Goal: Task Accomplishment & Management: Complete application form

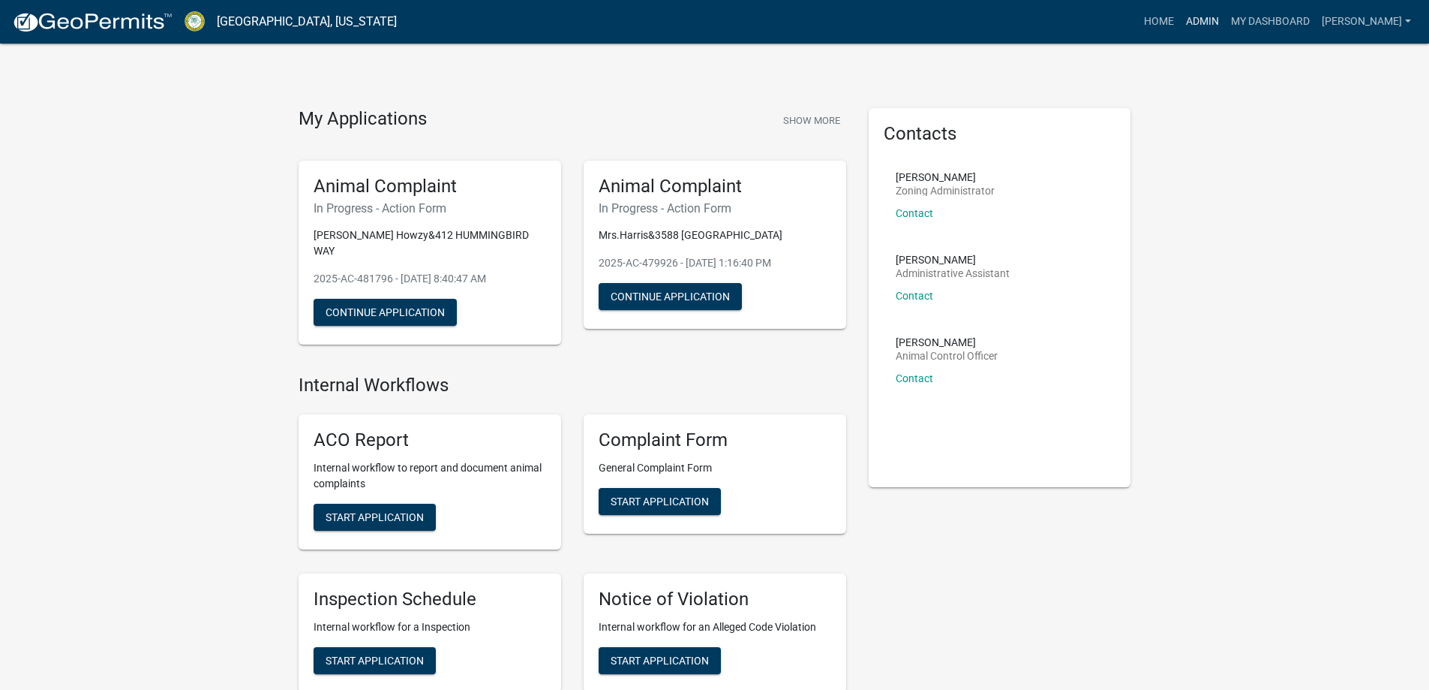
click at [1225, 23] on link "Admin" at bounding box center [1202, 22] width 45 height 29
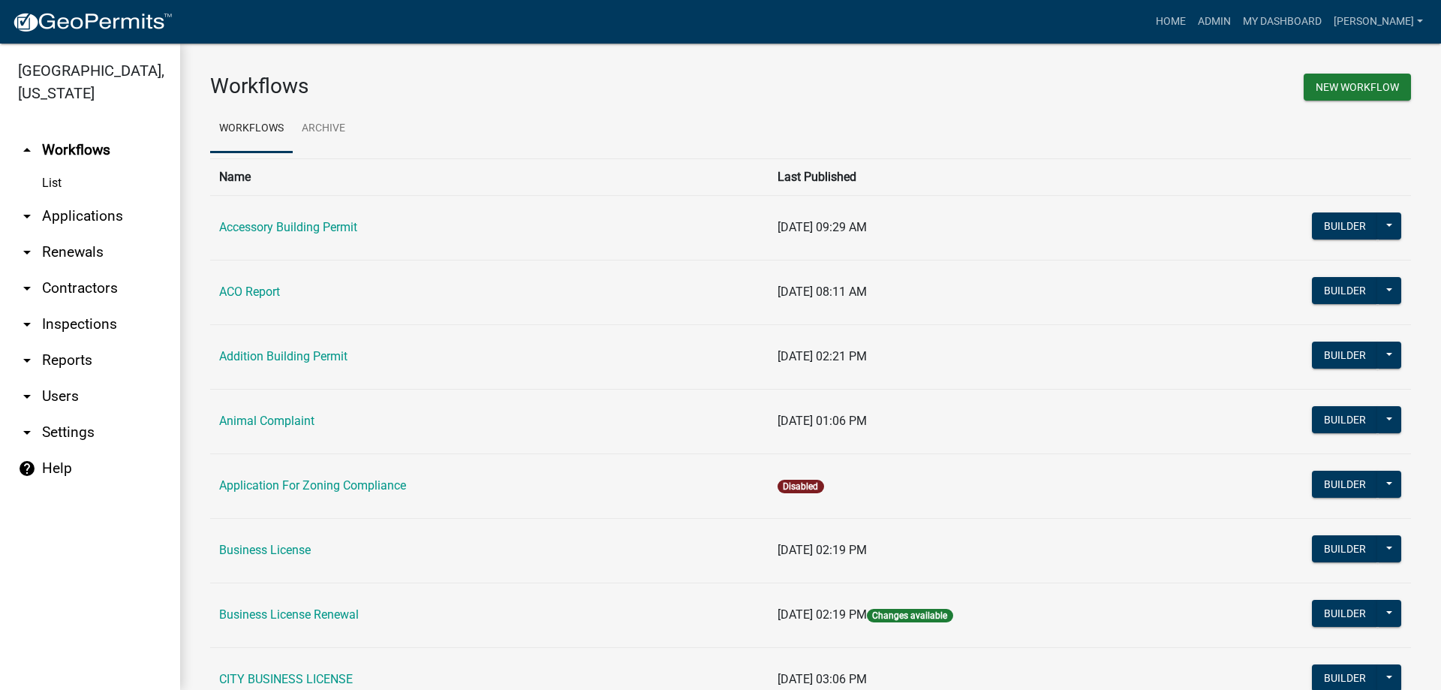
click at [131, 218] on link "arrow_drop_down Applications" at bounding box center [90, 216] width 180 height 36
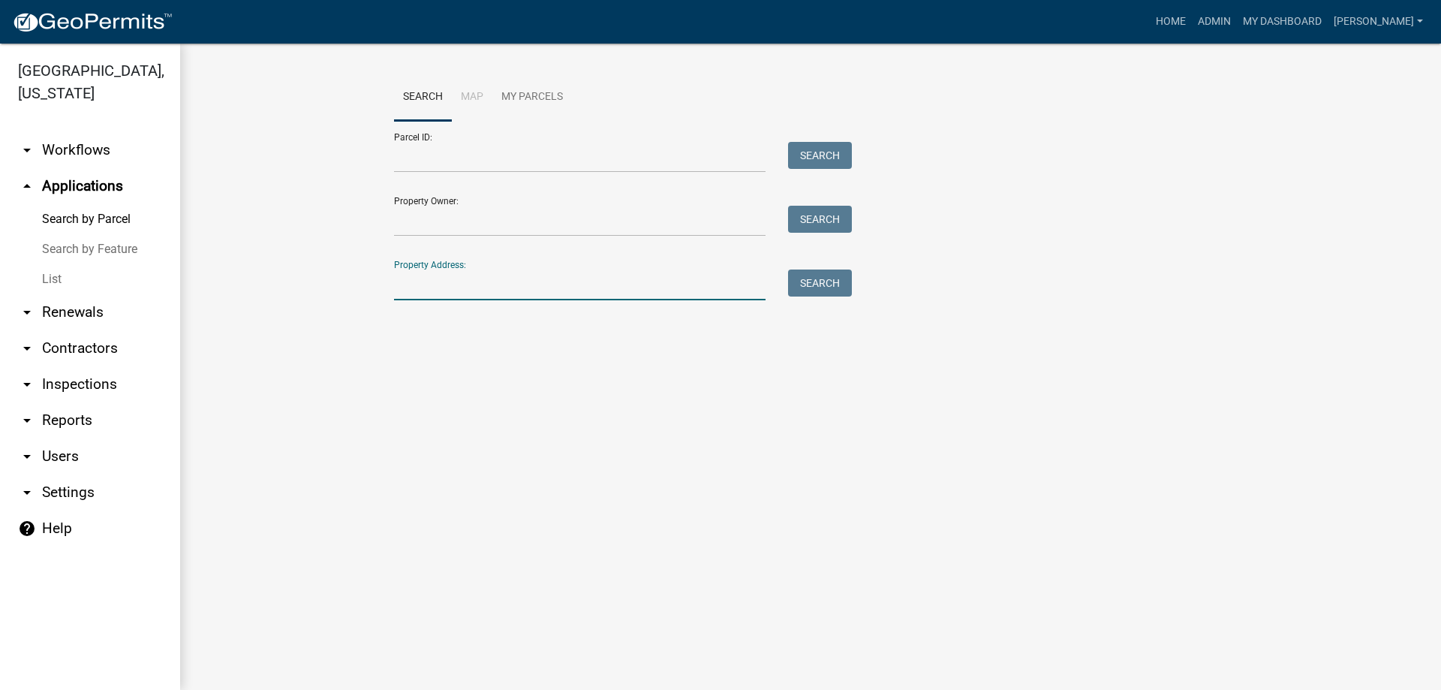
click at [444, 287] on input "Property Address:" at bounding box center [579, 284] width 371 height 31
type input "8524"
click at [811, 287] on button "Search" at bounding box center [820, 282] width 64 height 27
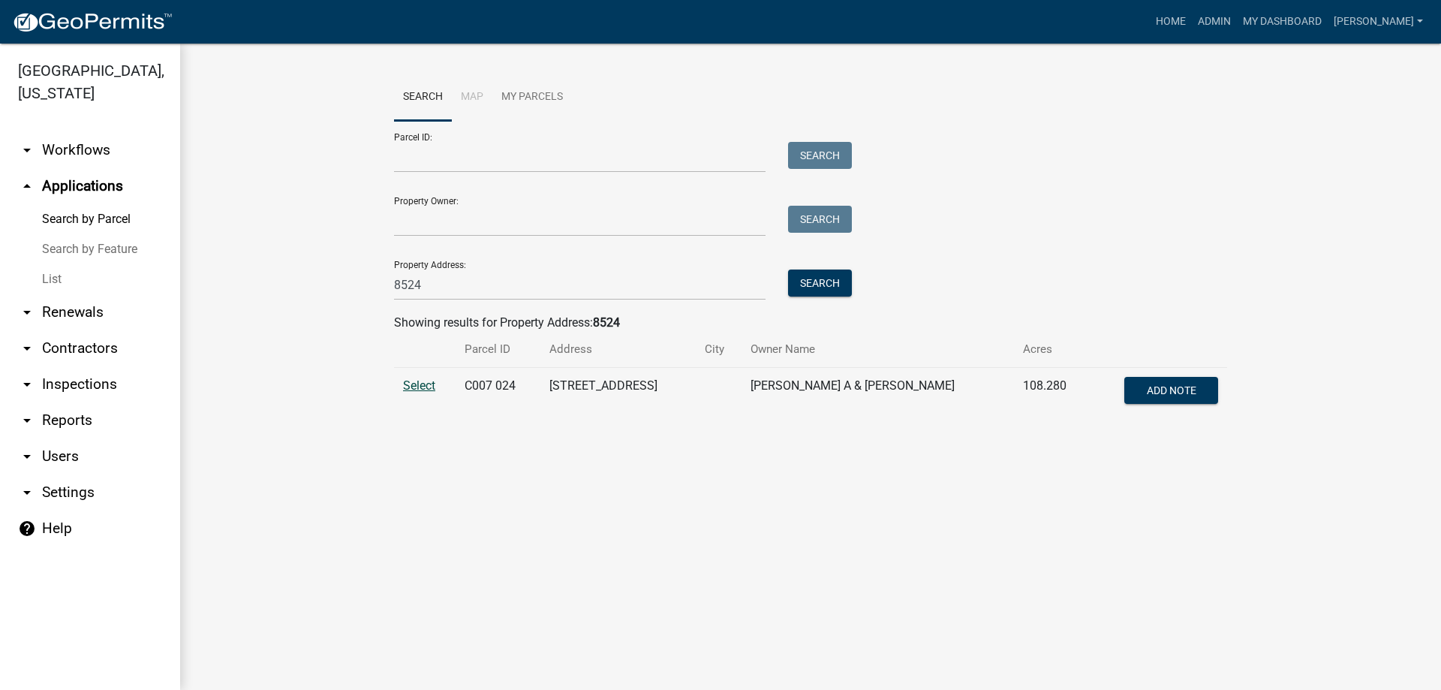
click at [430, 388] on span "Select" at bounding box center [419, 385] width 32 height 14
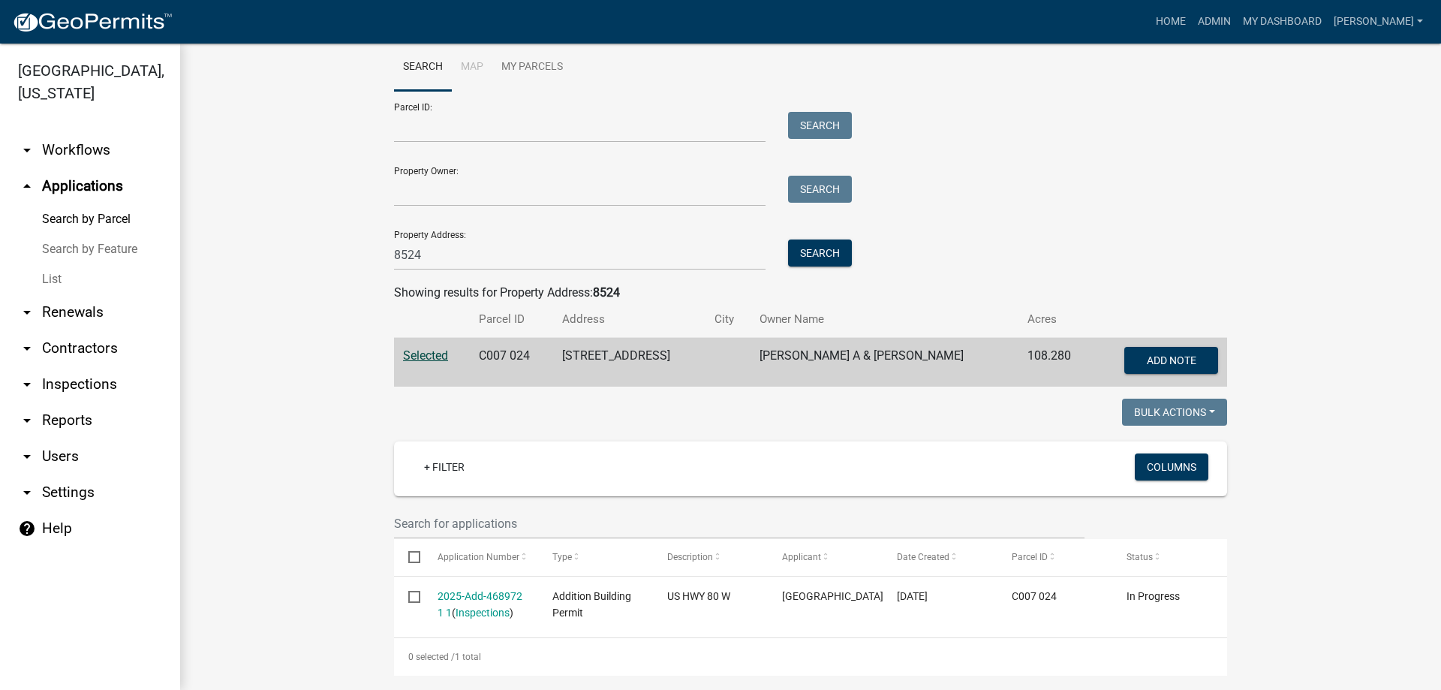
scroll to position [46, 0]
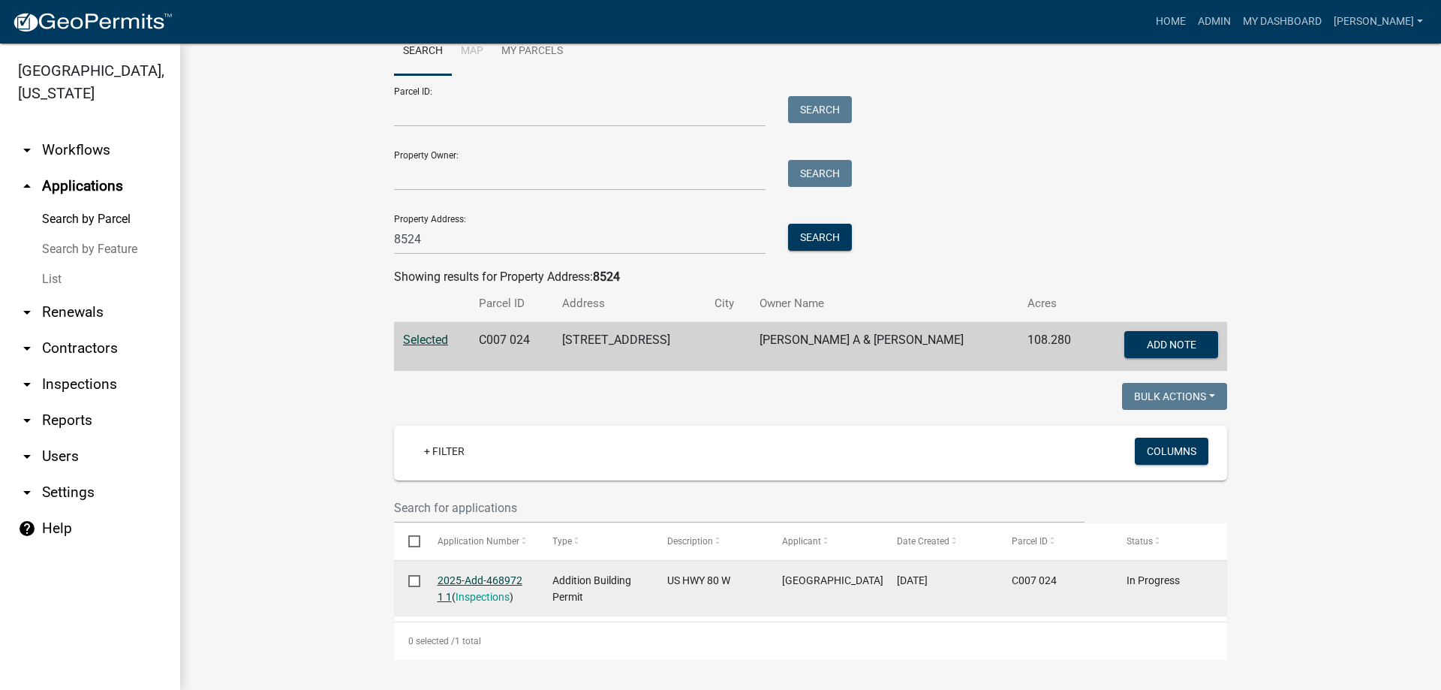
click at [473, 576] on link "2025-Add-468972 1 1" at bounding box center [479, 588] width 85 height 29
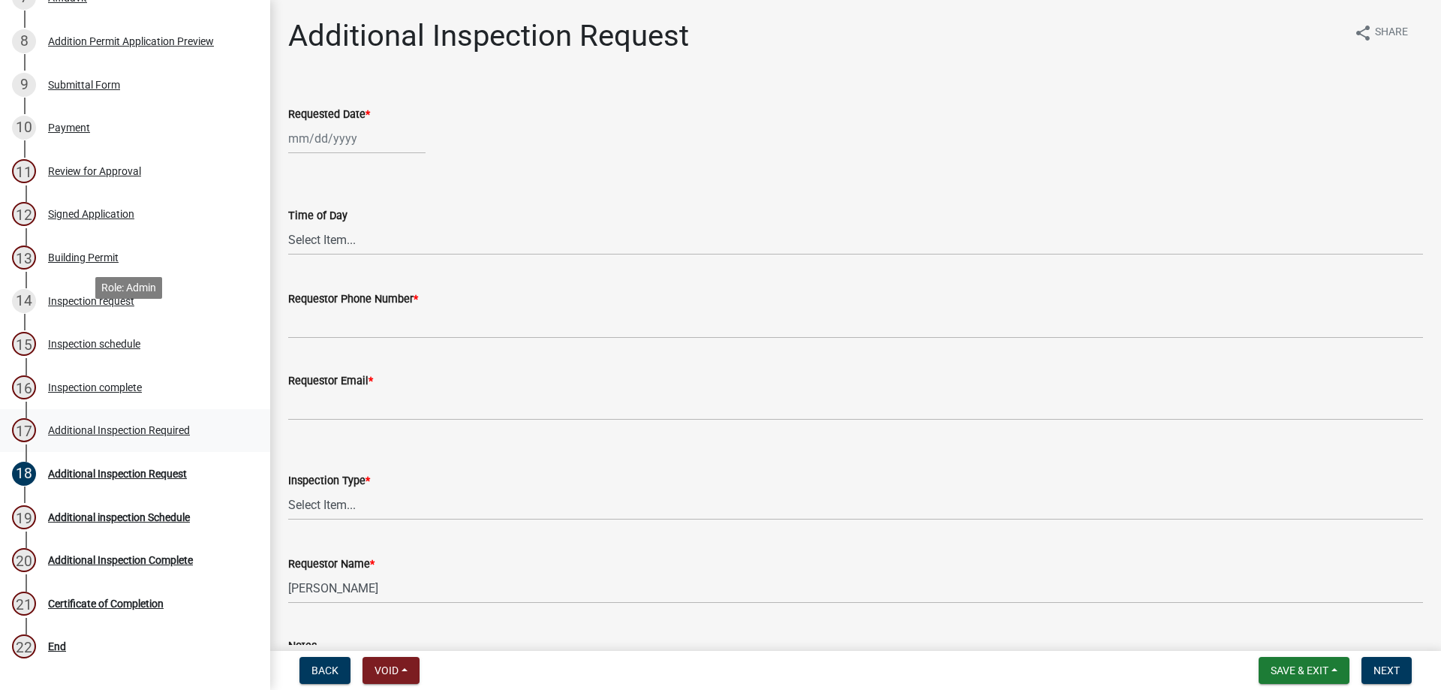
scroll to position [600, 0]
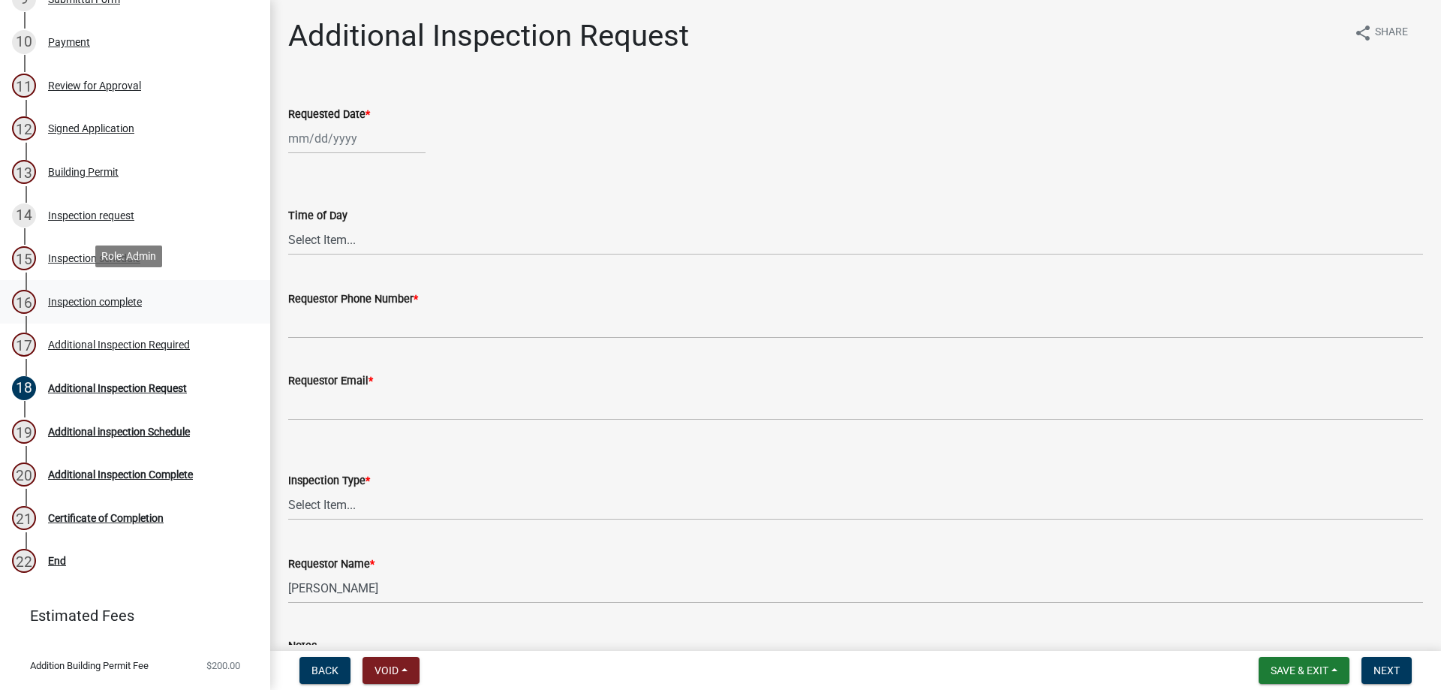
click at [98, 301] on div "Inspection complete" at bounding box center [95, 301] width 94 height 11
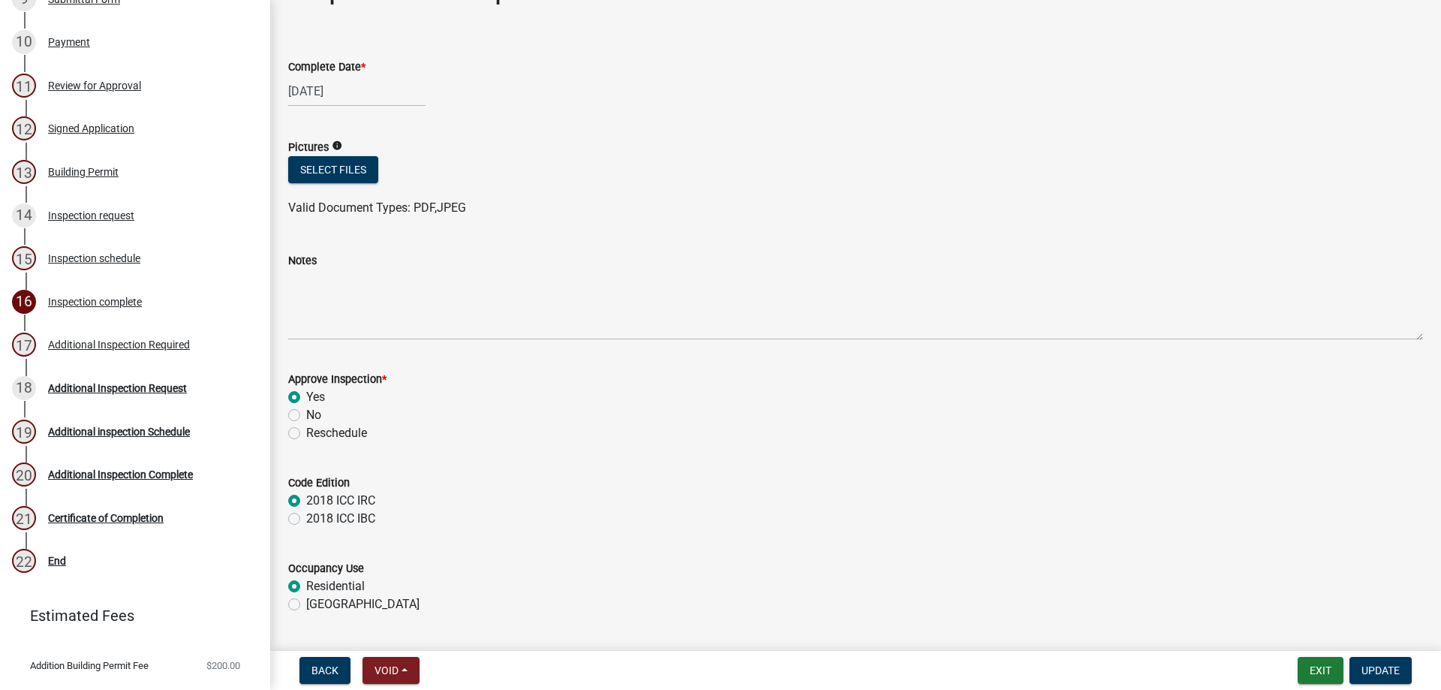
scroll to position [88, 0]
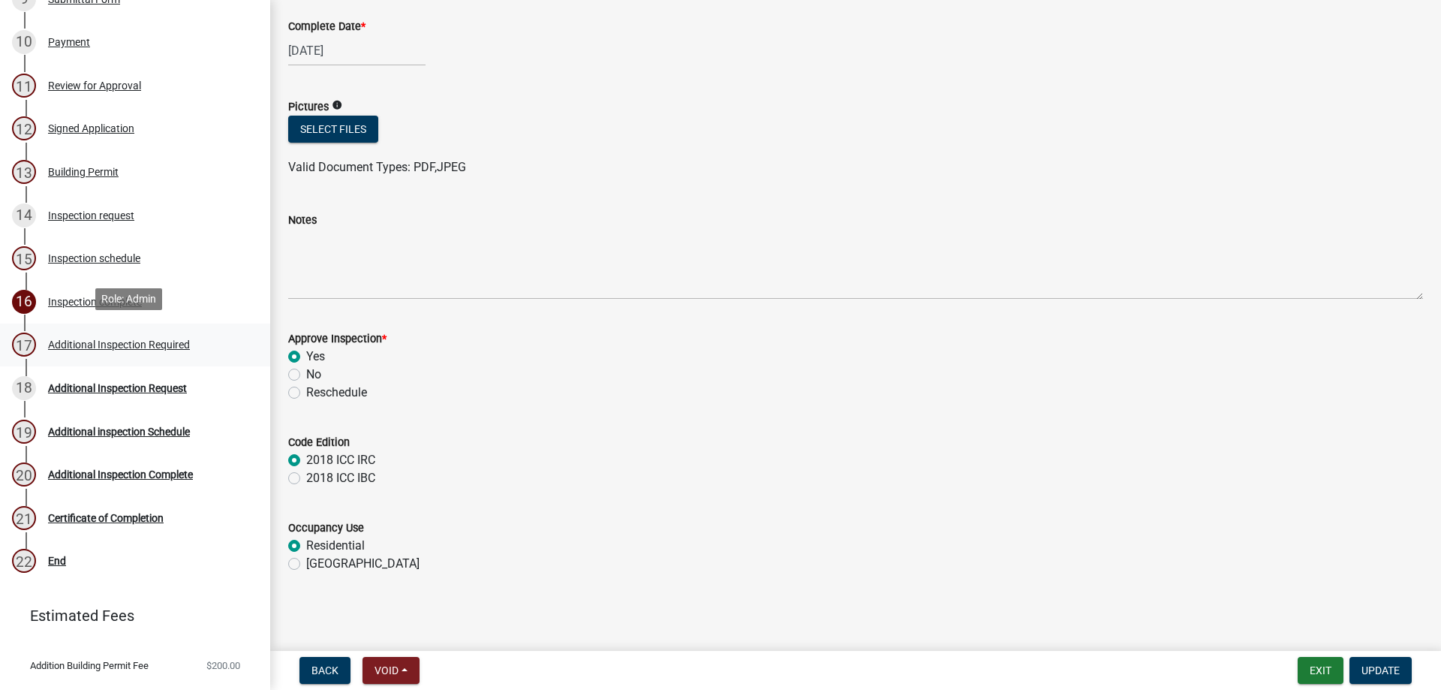
click at [73, 339] on div "Additional Inspection Required" at bounding box center [119, 344] width 142 height 11
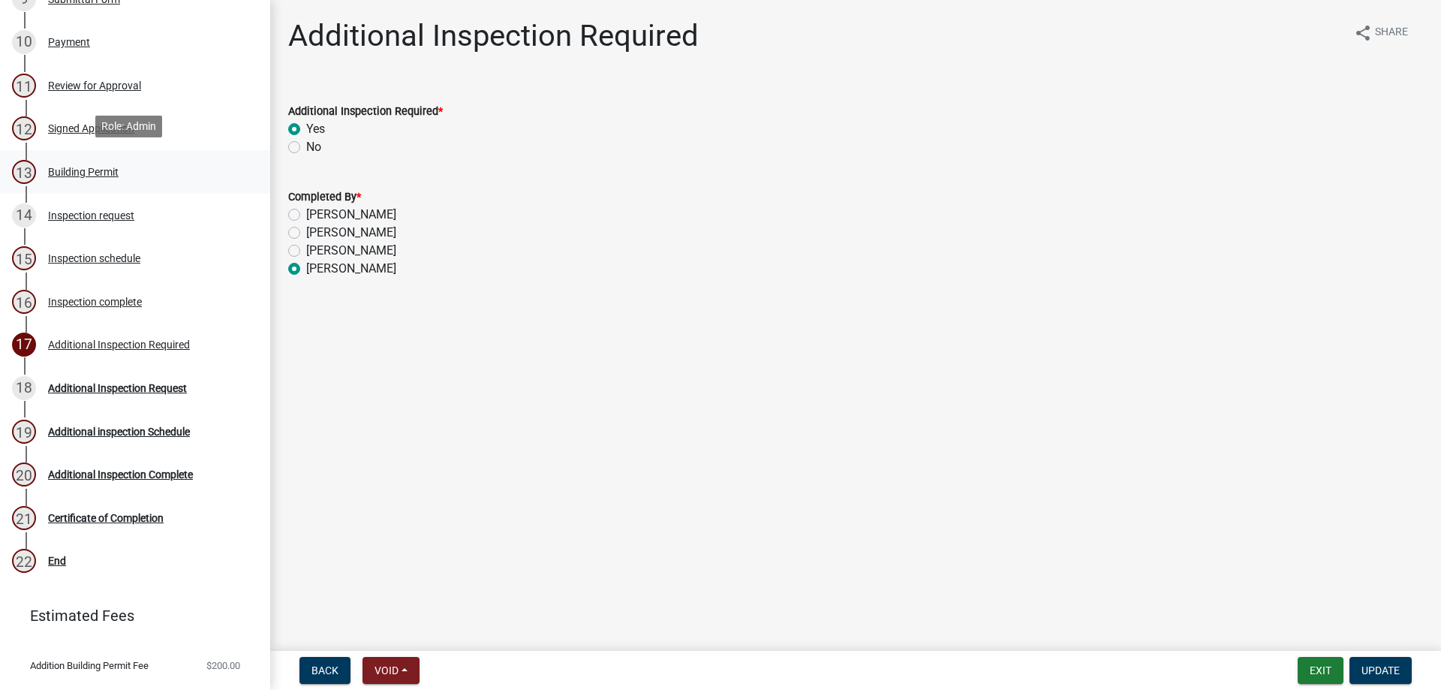
click at [74, 171] on div "Building Permit" at bounding box center [83, 172] width 71 height 11
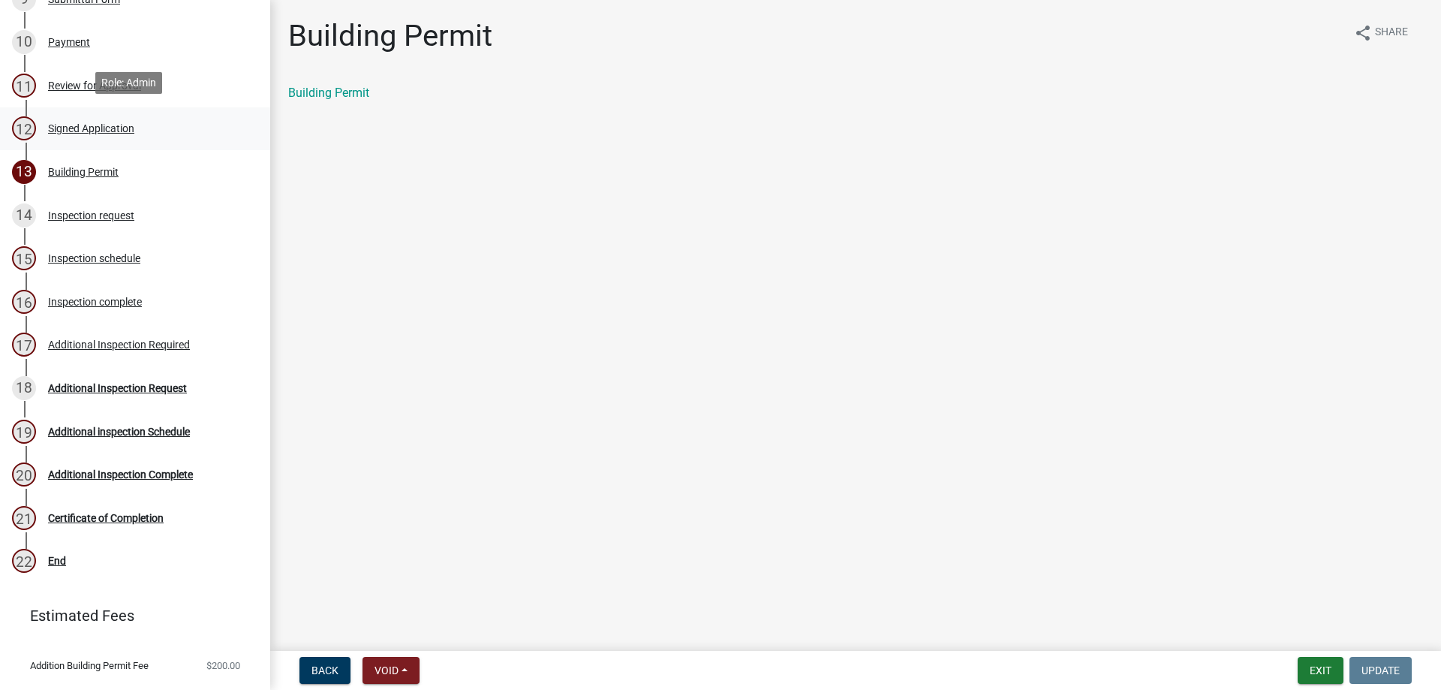
click at [73, 125] on div "Signed Application" at bounding box center [91, 128] width 86 height 11
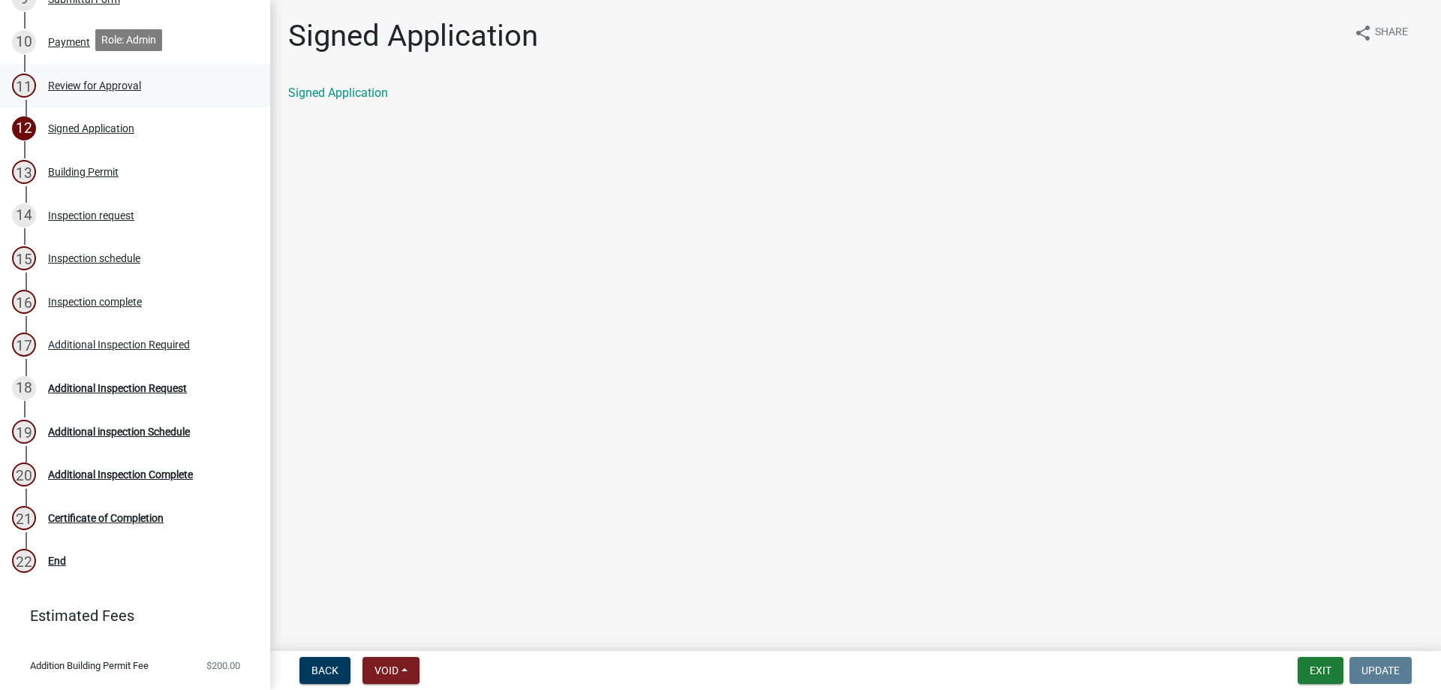
click at [111, 81] on div "Review for Approval" at bounding box center [94, 85] width 93 height 11
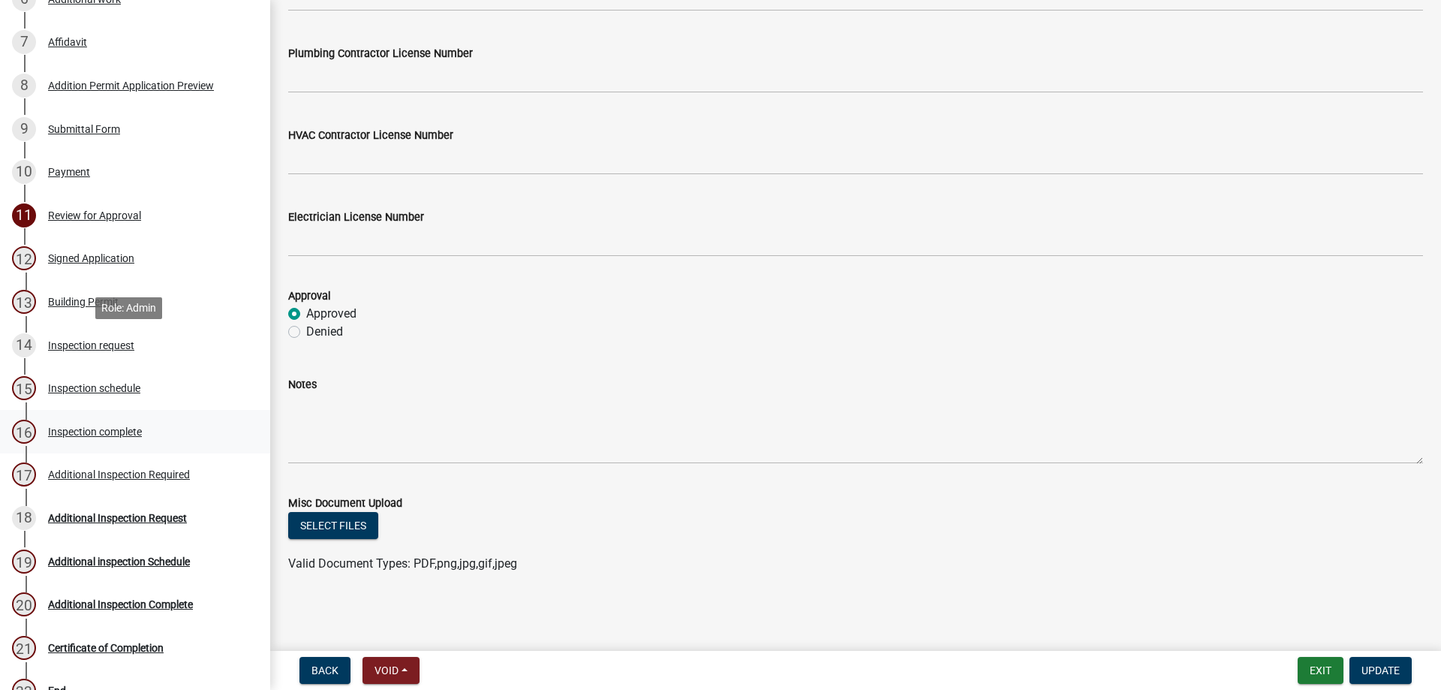
scroll to position [525, 0]
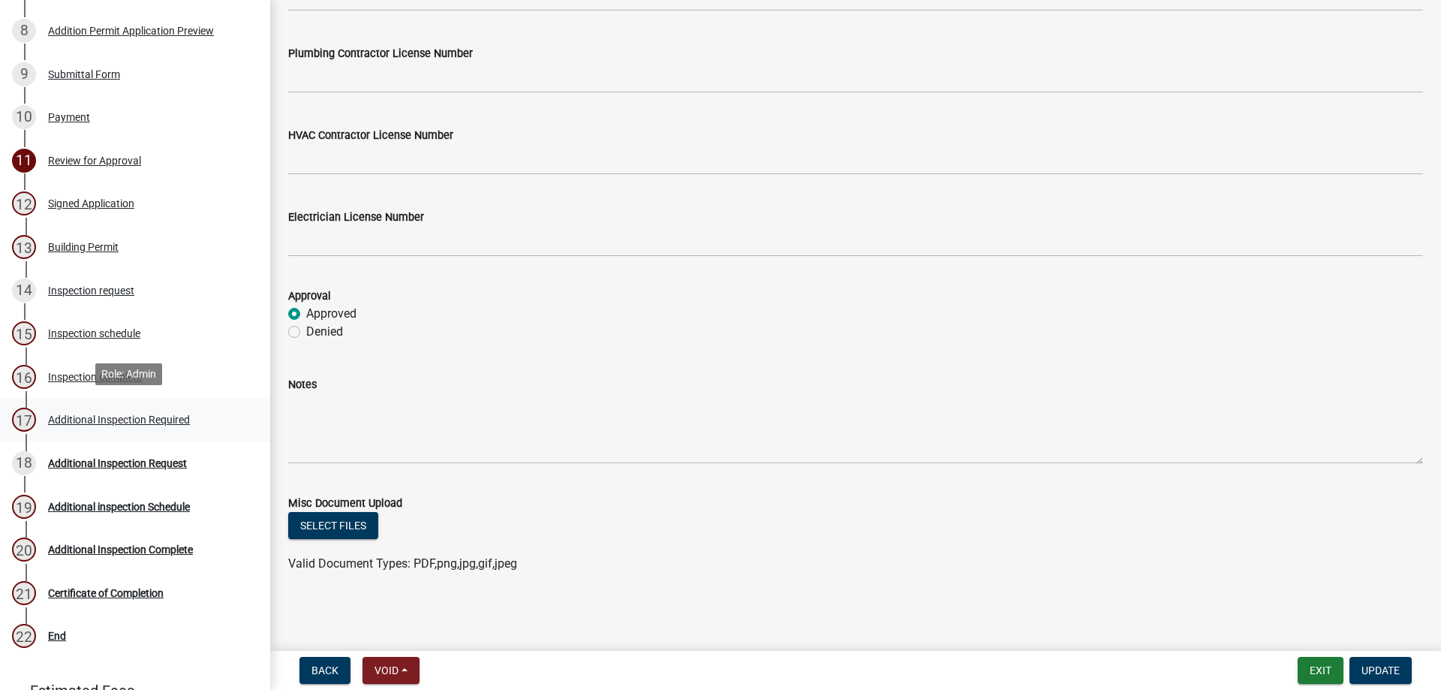
click at [97, 418] on div "Additional Inspection Required" at bounding box center [119, 419] width 142 height 11
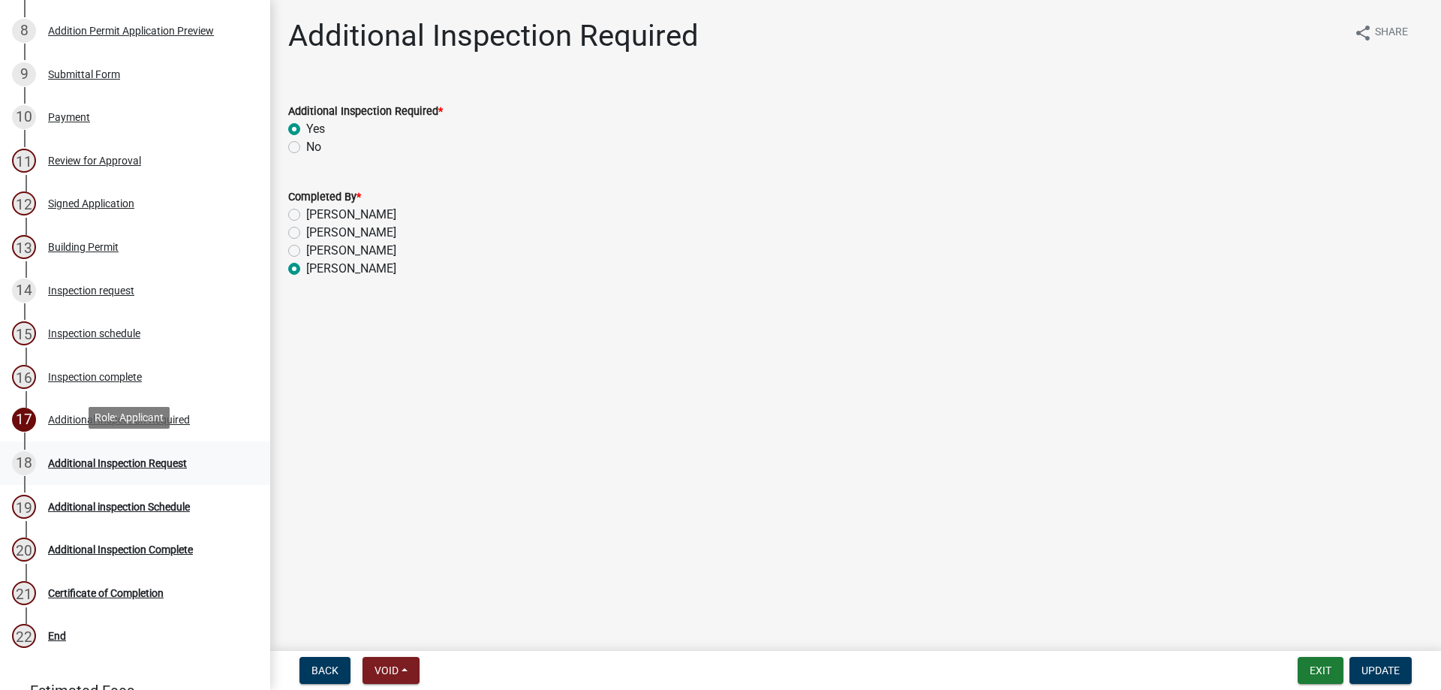
click at [148, 461] on div "Additional Inspection Request" at bounding box center [117, 463] width 139 height 11
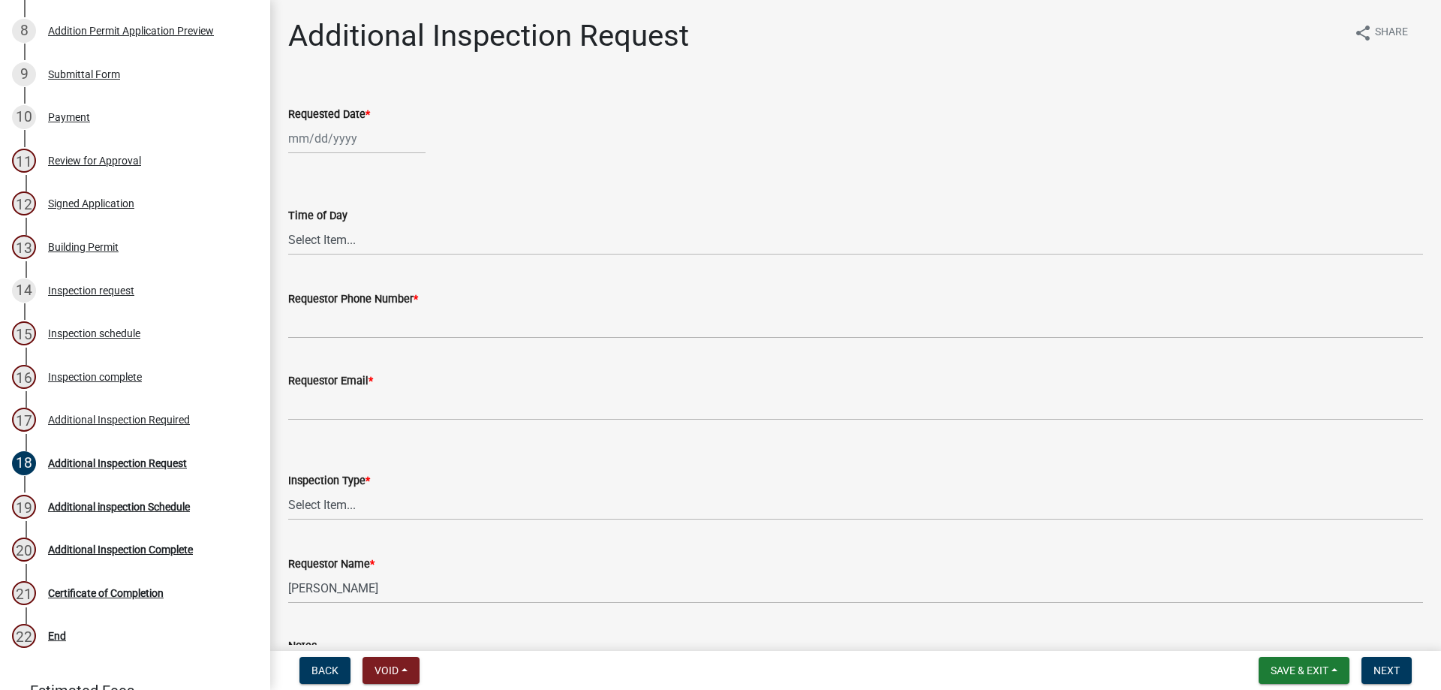
select select "9"
select select "2025"
click at [339, 140] on div "[PERSON_NAME] Feb Mar Apr [PERSON_NAME][DATE] Oct Nov [DATE] 1526 1527 1528 152…" at bounding box center [356, 138] width 137 height 31
click at [355, 284] on div "24" at bounding box center [351, 290] width 24 height 24
type input "[DATE]"
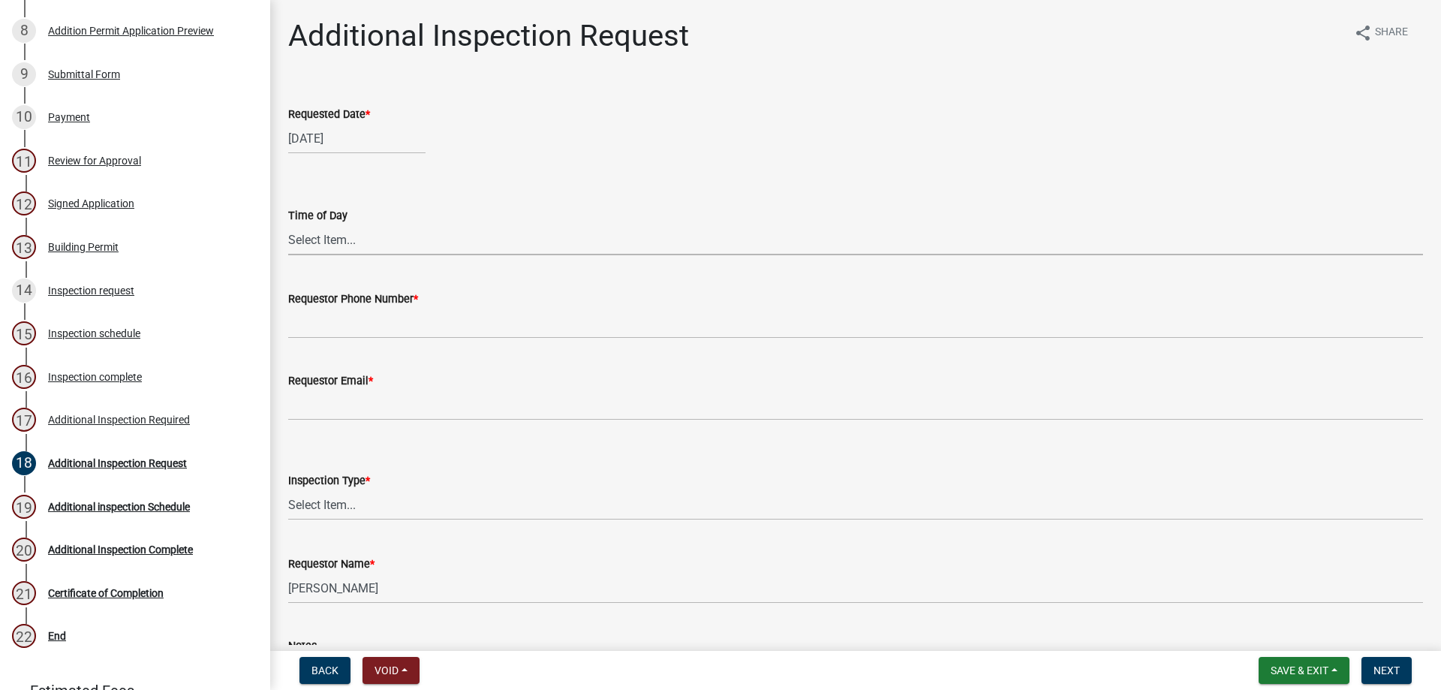
click at [355, 239] on select "Select Item... AM PM" at bounding box center [855, 239] width 1134 height 31
click at [288, 224] on select "Select Item... AM PM" at bounding box center [855, 239] width 1134 height 31
select select "b89b69e1-ba49-4fa2-841b-ffb59684d0ab"
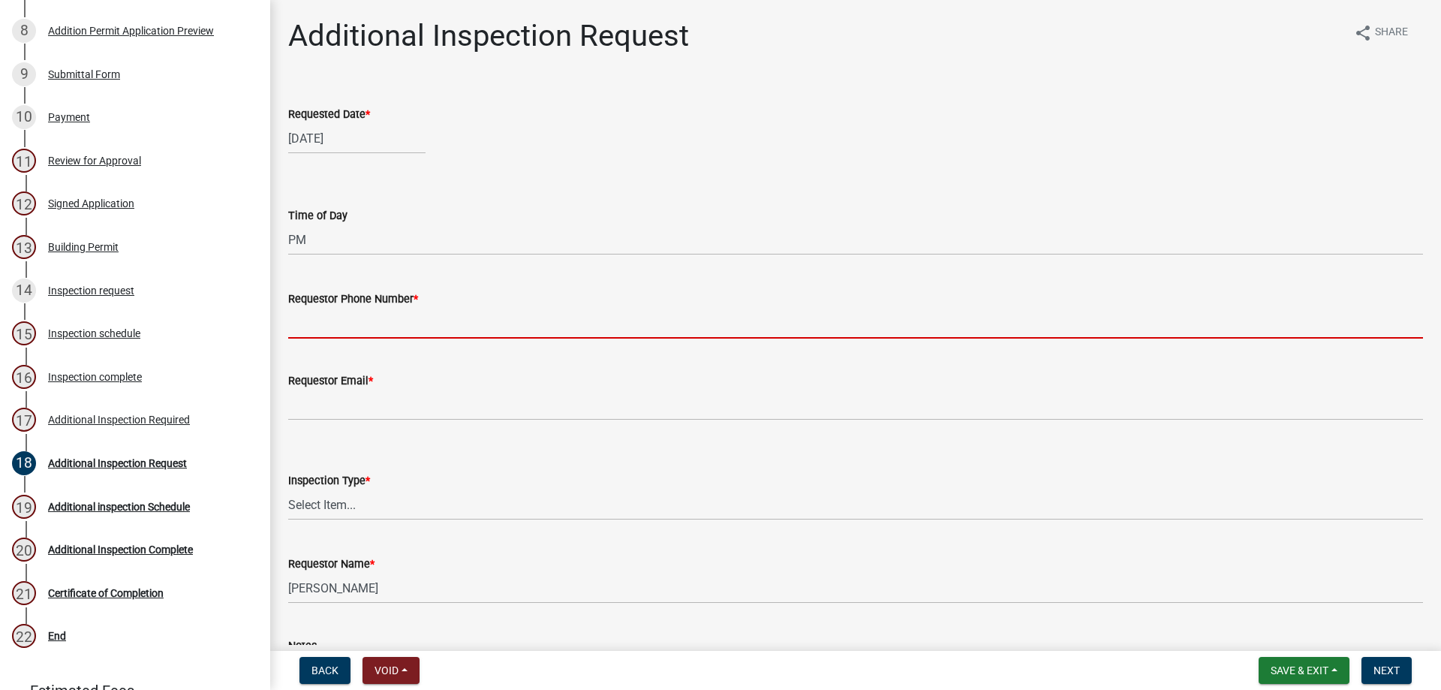
click at [356, 326] on input "Requestor Phone Number *" at bounding box center [855, 323] width 1134 height 31
type input "[PHONE_NUMBER]"
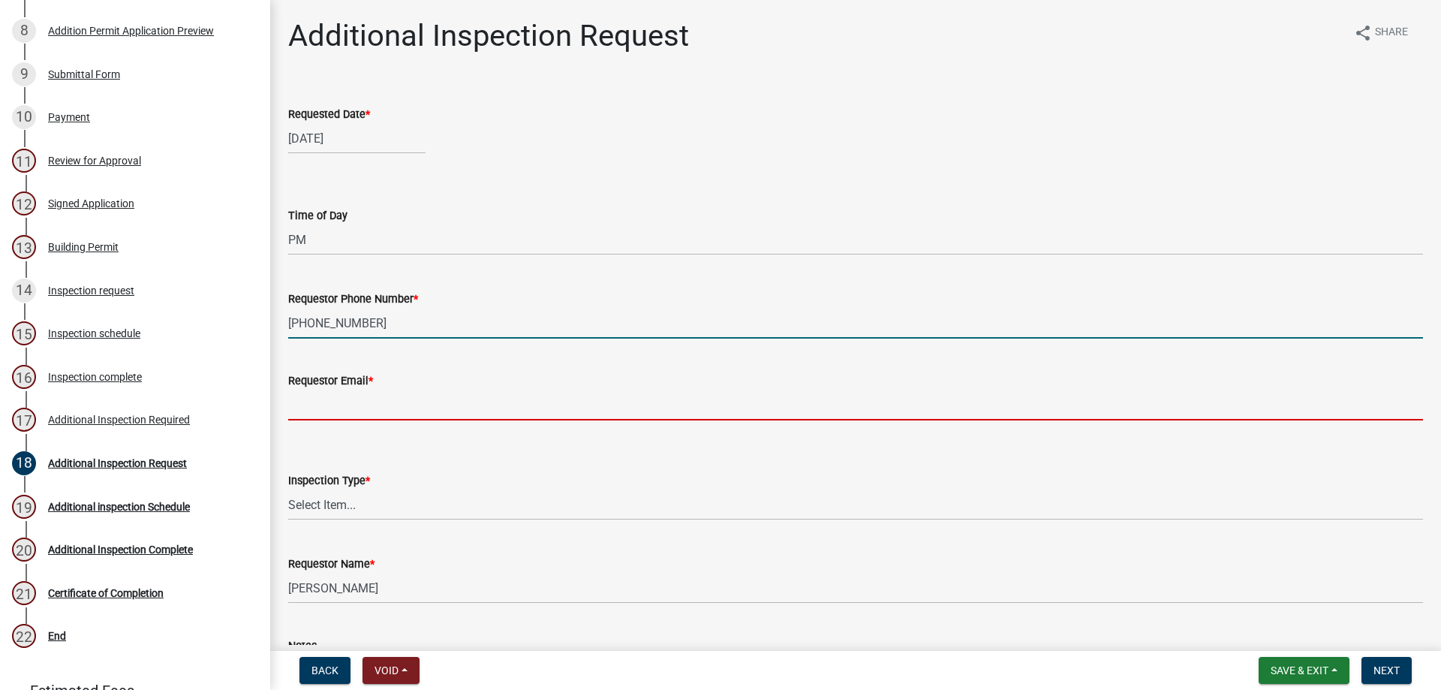
click at [377, 408] on input "Requestor Email *" at bounding box center [855, 404] width 1134 height 31
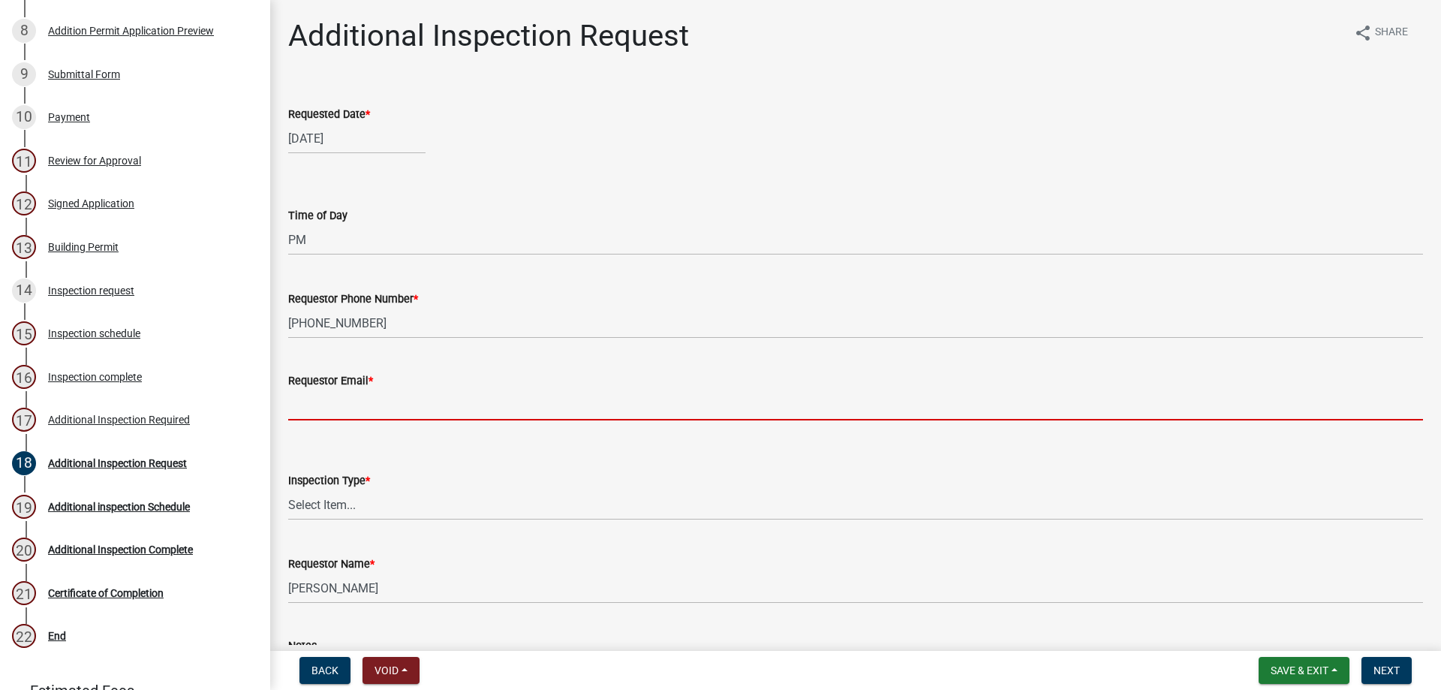
type input "[PERSON_NAME][EMAIL_ADDRESS][DOMAIN_NAME]"
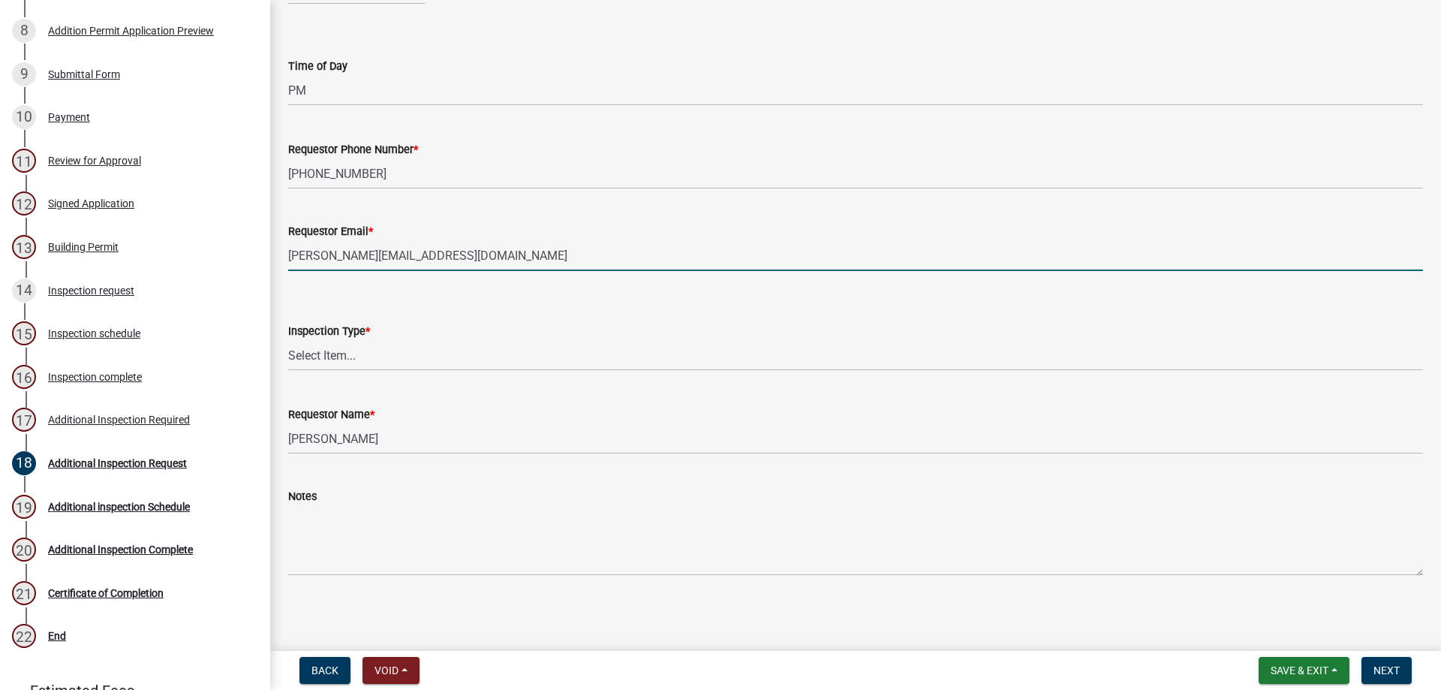
scroll to position [151, 0]
click at [338, 353] on select "Select Item... Temp Power Footer Plumbing Pre Slab Slab Rough In Final" at bounding box center [855, 353] width 1134 height 31
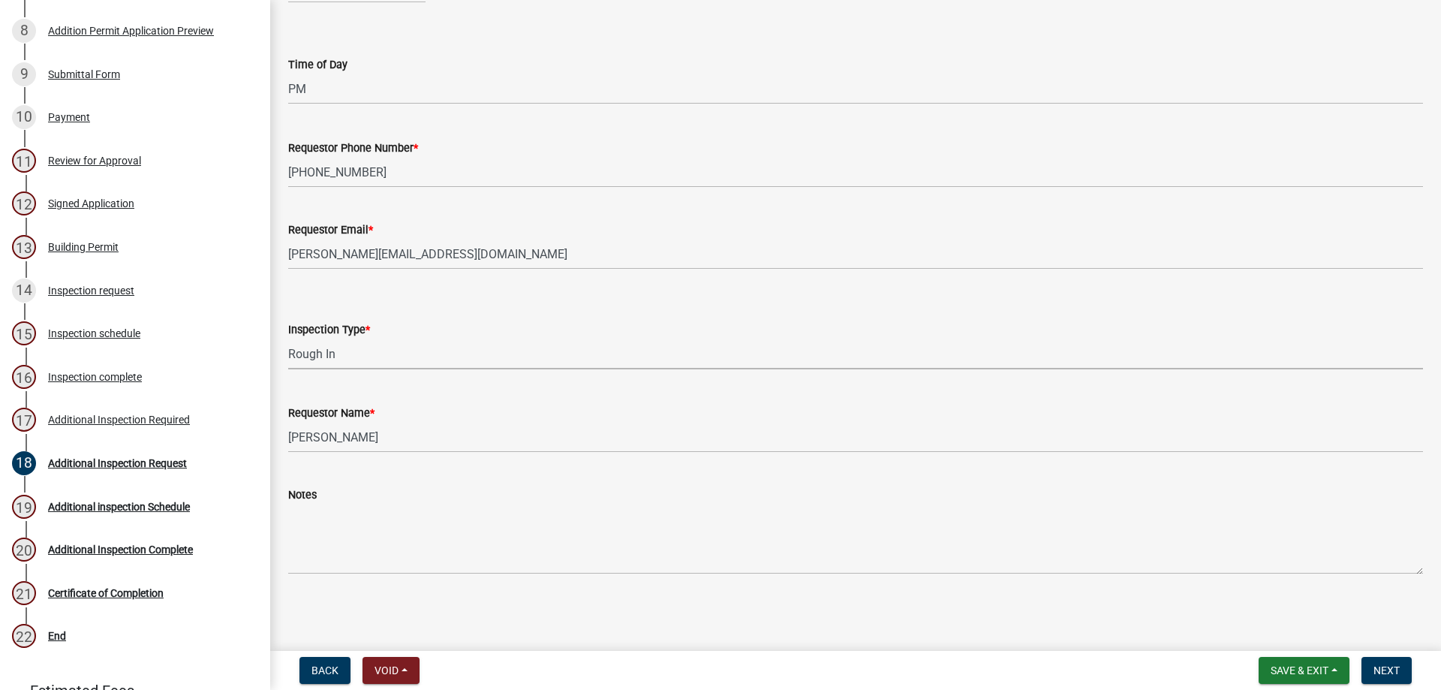
click at [288, 338] on select "Select Item... Temp Power Footer Plumbing Pre Slab Slab Rough In Final" at bounding box center [855, 353] width 1134 height 31
select select "44bdf430-1a3a-47d8-9d8c-80039791f414"
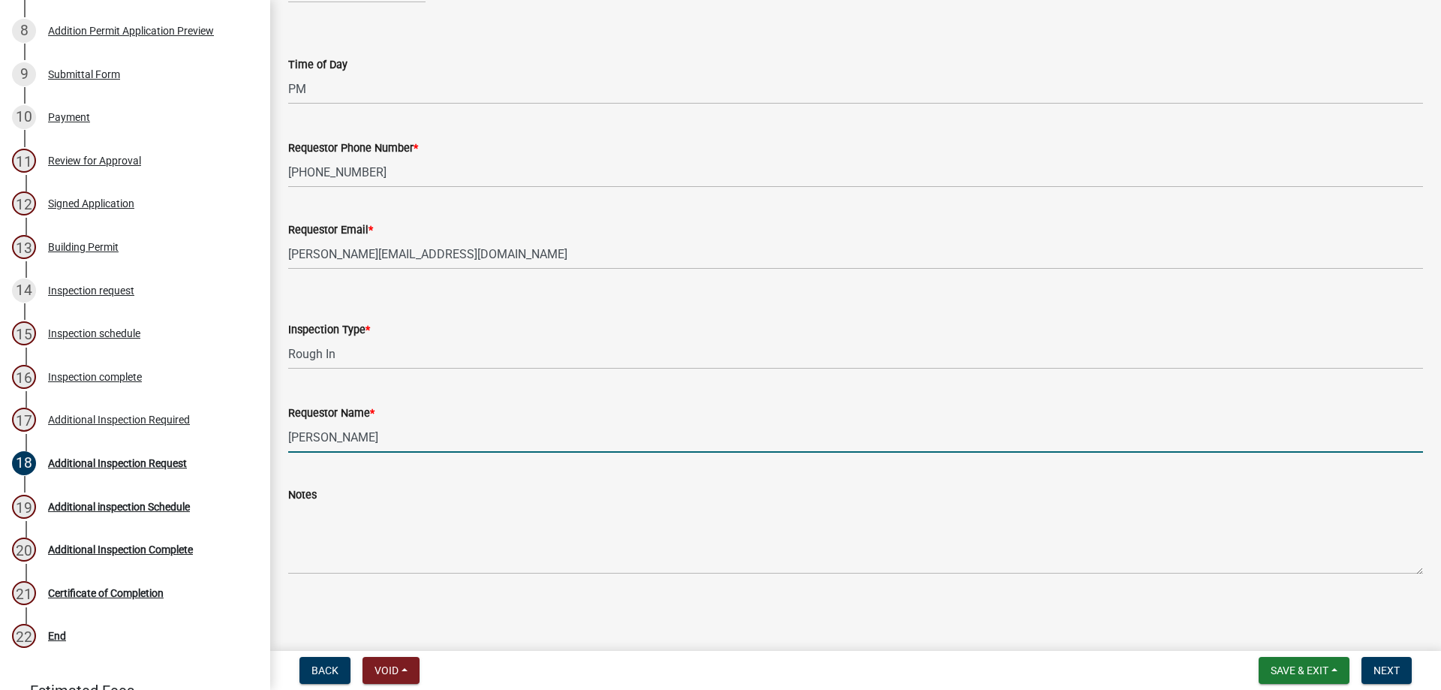
click at [354, 441] on input "[PERSON_NAME]" at bounding box center [855, 437] width 1134 height 31
drag, startPoint x: 354, startPoint y: 441, endPoint x: 290, endPoint y: 439, distance: 63.8
click at [290, 439] on input "[PERSON_NAME]" at bounding box center [855, 437] width 1134 height 31
type input "[PERSON_NAME]"
click at [1392, 673] on span "Next" at bounding box center [1386, 670] width 26 height 12
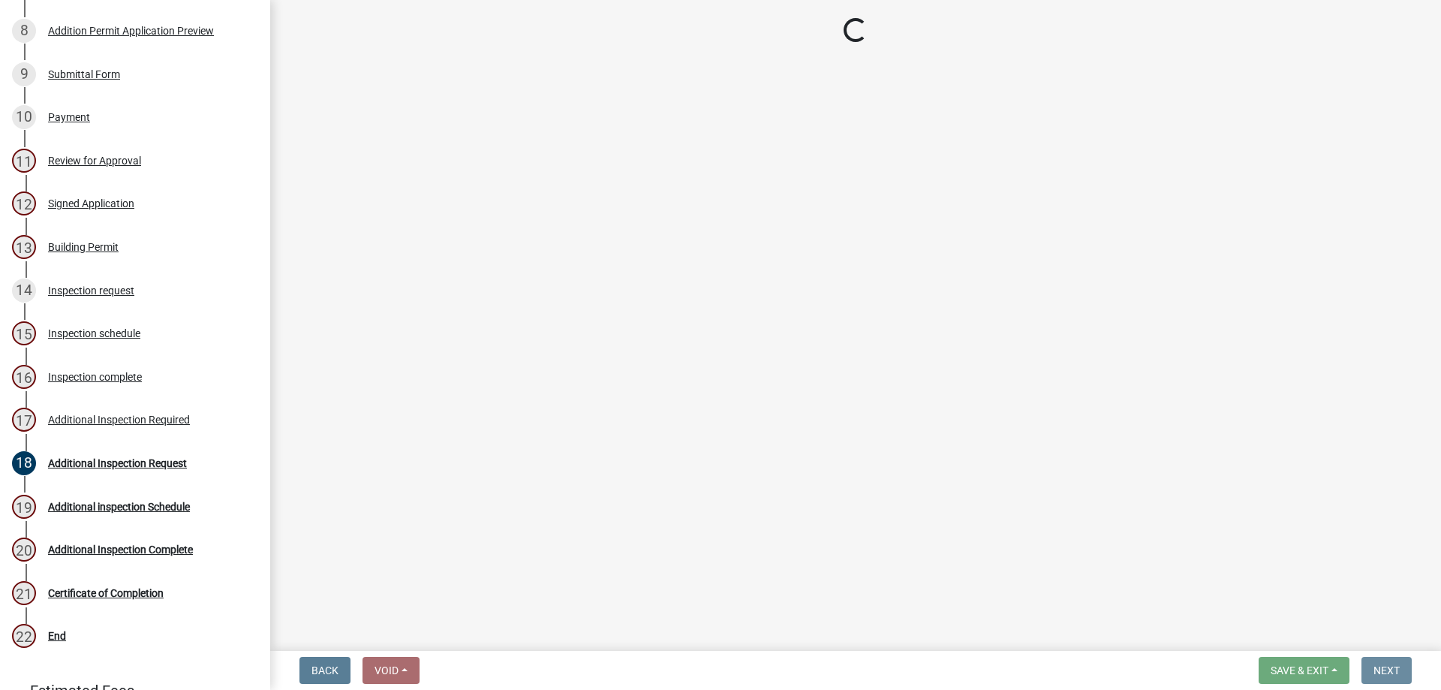
scroll to position [0, 0]
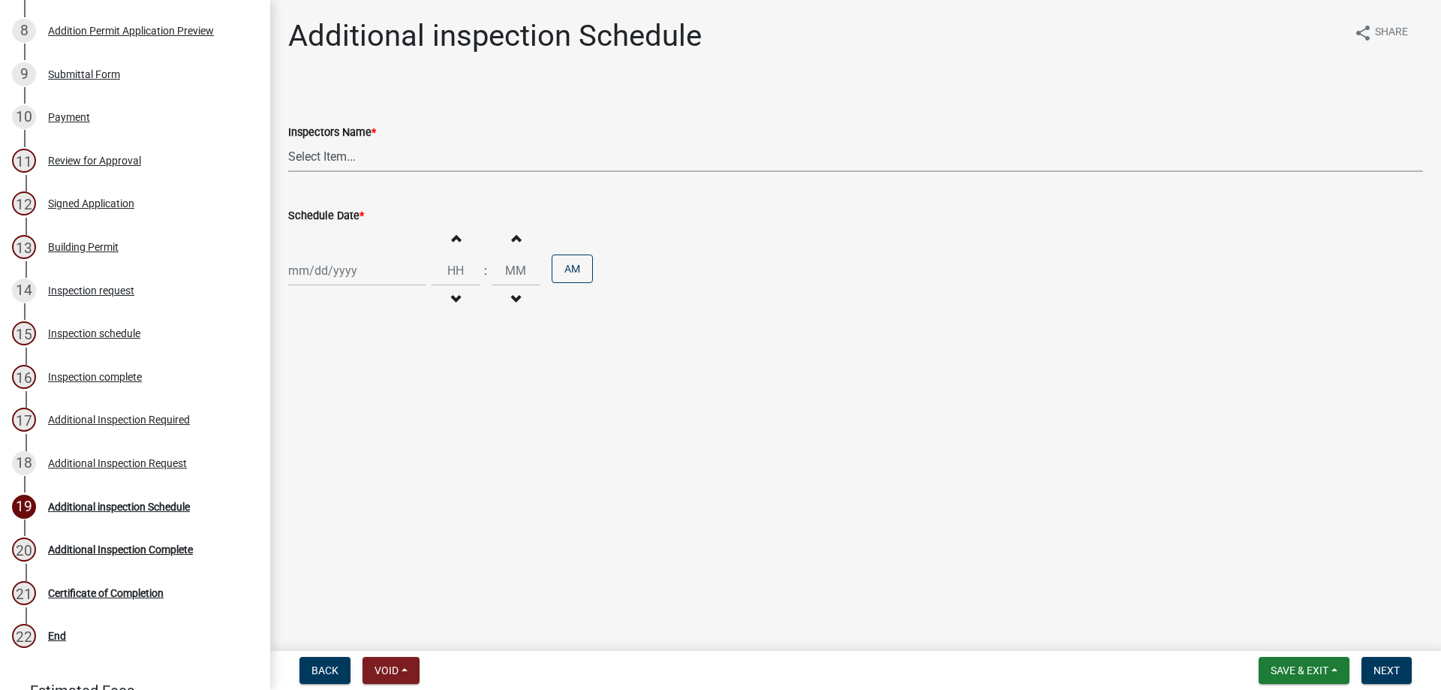
click at [358, 160] on select "Select Item... [PERSON_NAME] ([PERSON_NAME]) [PERSON_NAME] ([PERSON_NAME])" at bounding box center [855, 156] width 1134 height 31
select select "3acdf11f-131c-438b-b450-ae4501c32128"
click at [288, 141] on select "Select Item... [PERSON_NAME] ([PERSON_NAME]) [PERSON_NAME] ([PERSON_NAME])" at bounding box center [855, 156] width 1134 height 31
click at [359, 273] on div at bounding box center [356, 270] width 137 height 31
select select "9"
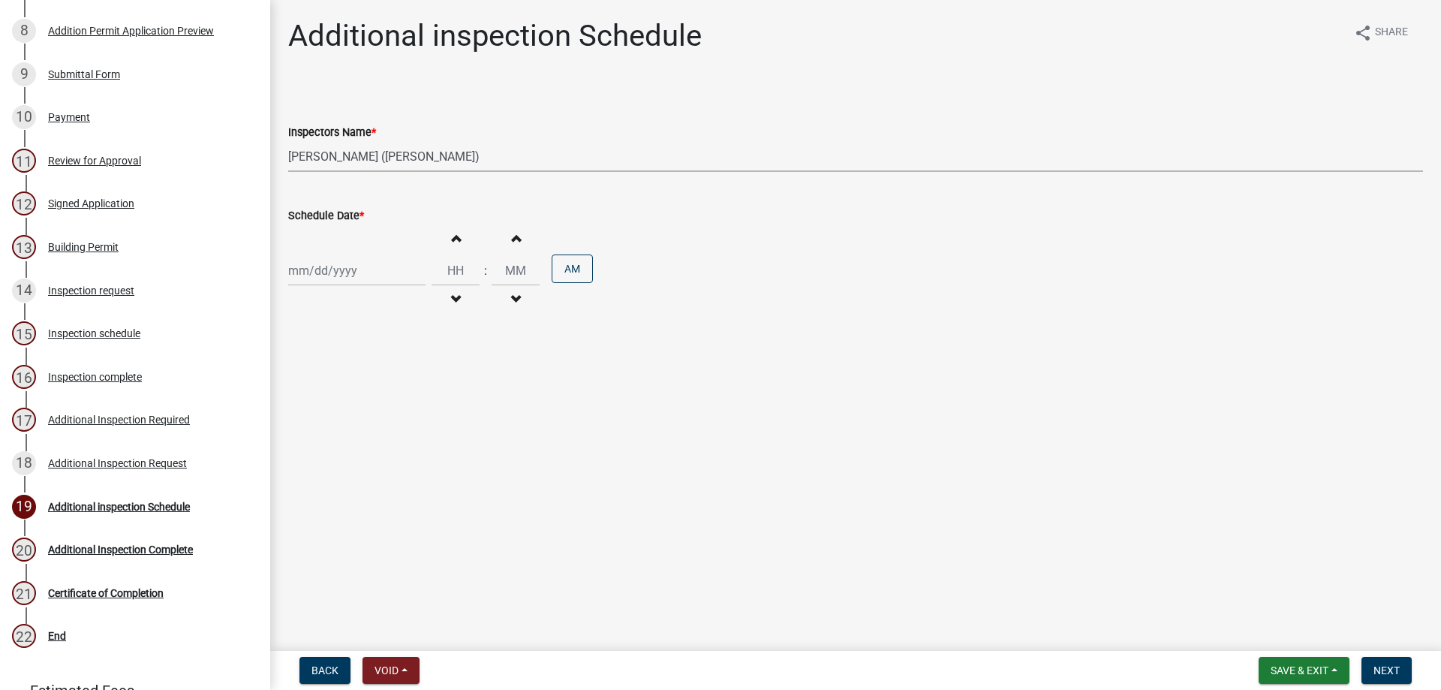
select select "2025"
click at [348, 422] on div "24" at bounding box center [351, 422] width 24 height 24
type input "[DATE]"
click at [452, 236] on span "button" at bounding box center [456, 238] width 8 height 12
type input "01"
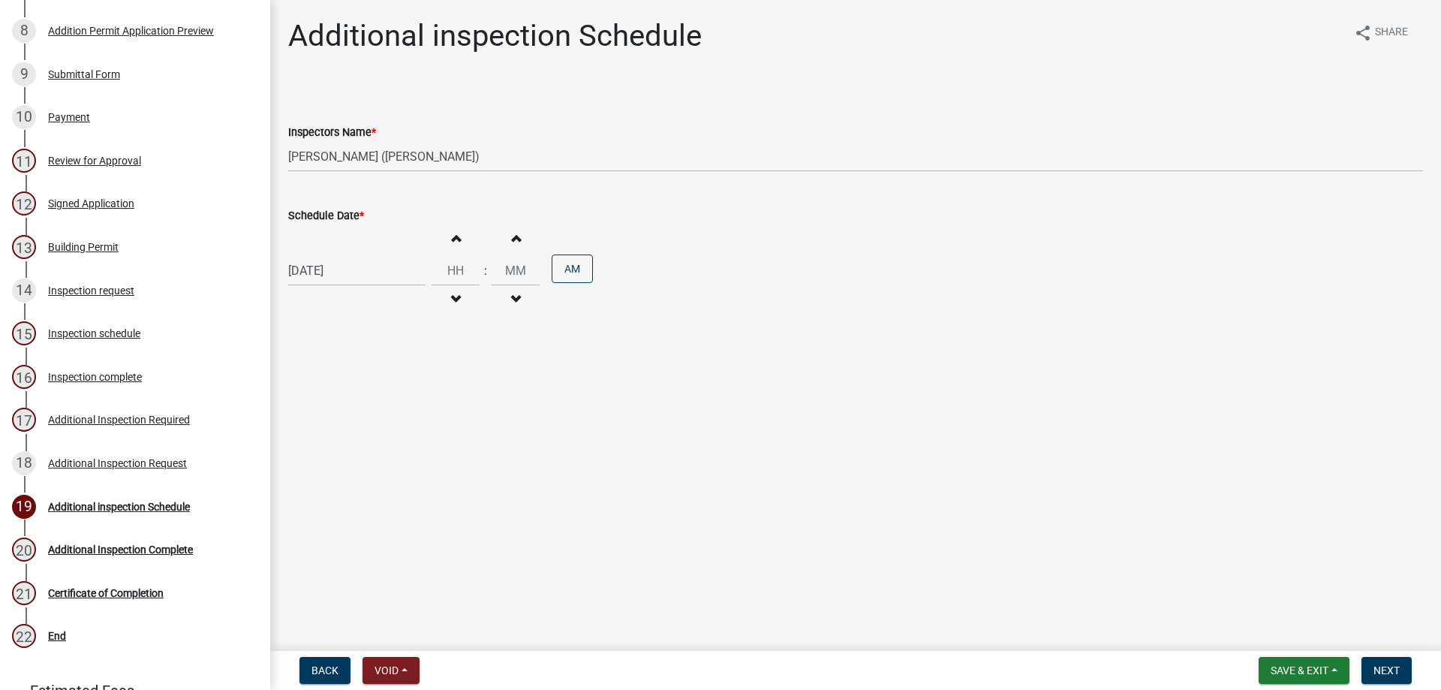
type input "00"
click at [452, 236] on span "button" at bounding box center [456, 238] width 8 height 12
click at [452, 292] on button "Decrement hours" at bounding box center [456, 299] width 32 height 27
type input "01"
click at [558, 272] on button "AM" at bounding box center [571, 268] width 41 height 29
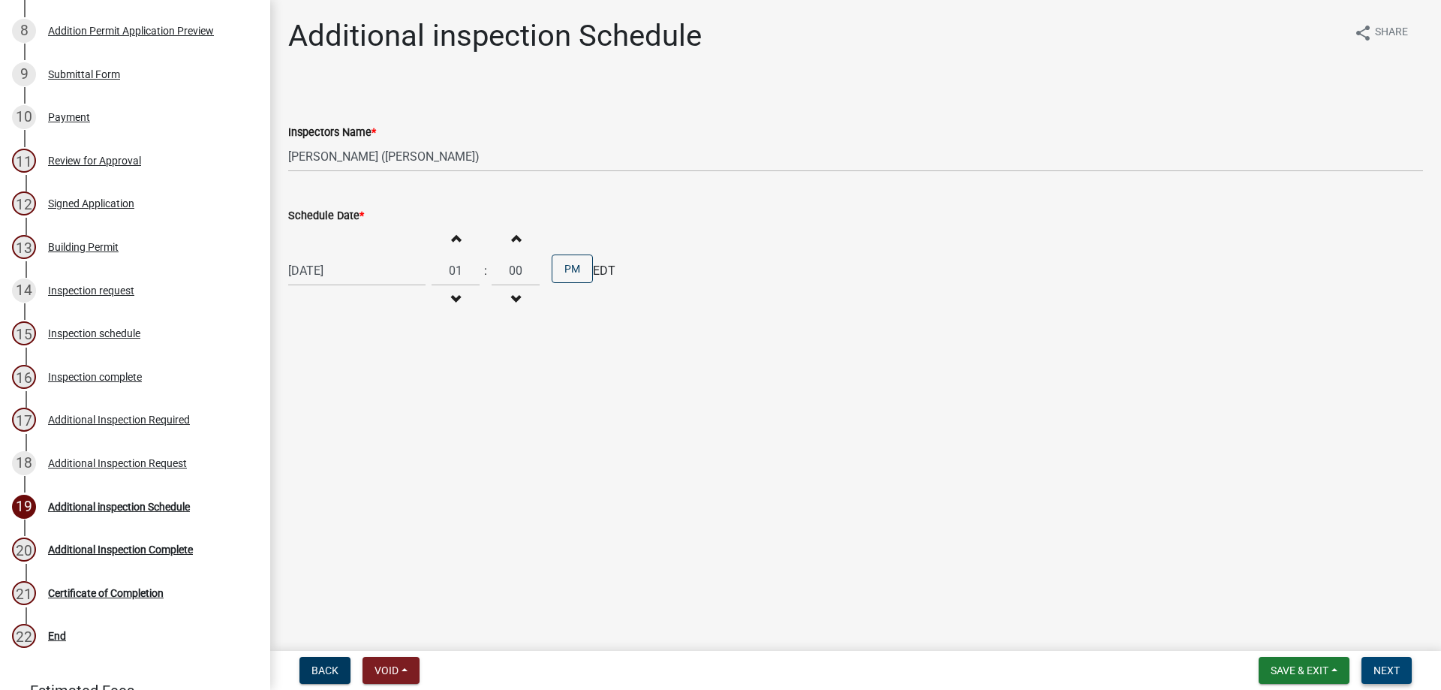
click at [1387, 672] on span "Next" at bounding box center [1386, 670] width 26 height 12
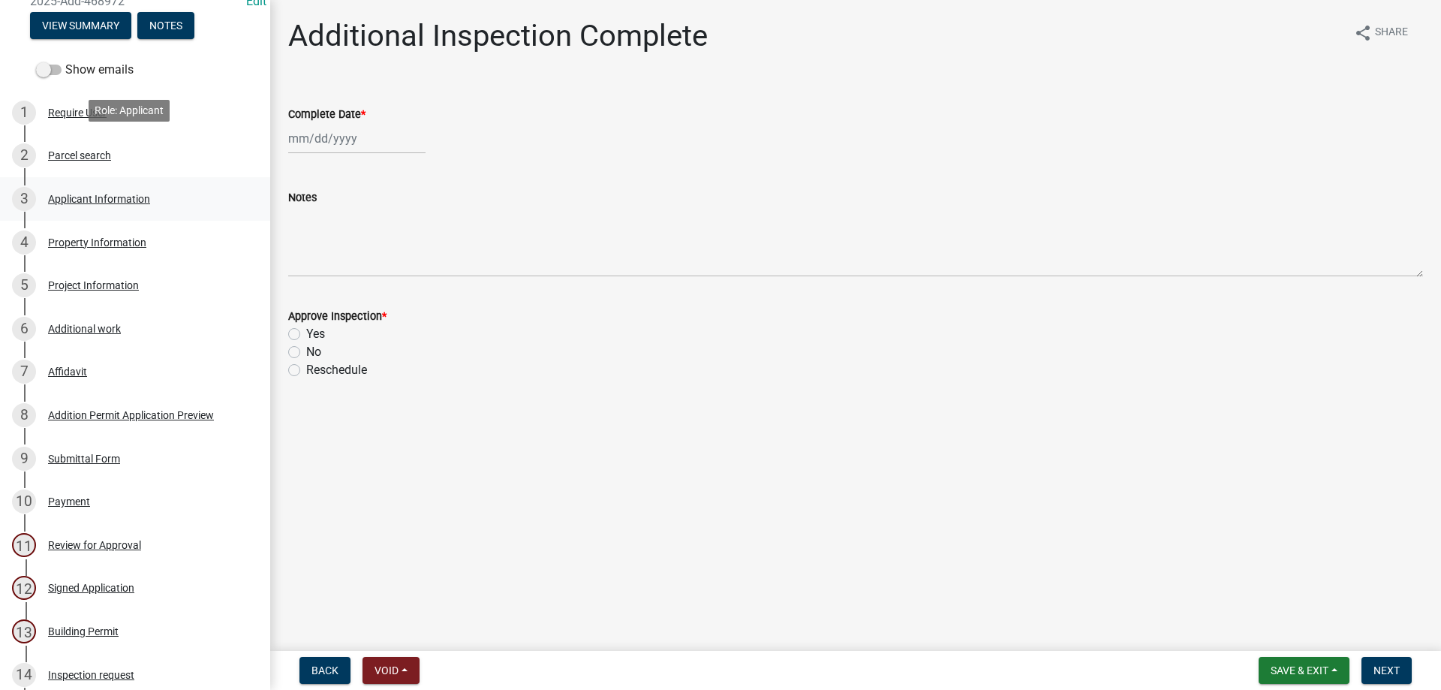
scroll to position [75, 0]
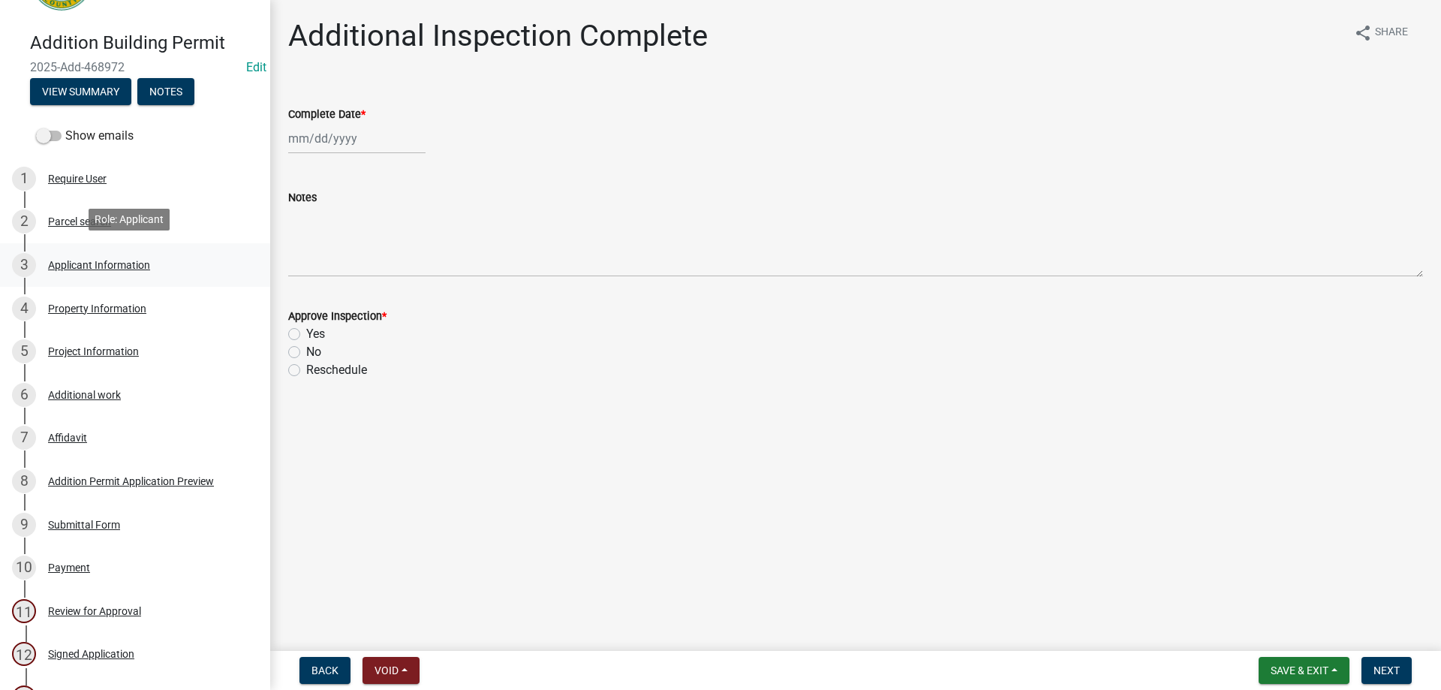
click at [104, 260] on div "Applicant Information" at bounding box center [99, 265] width 102 height 11
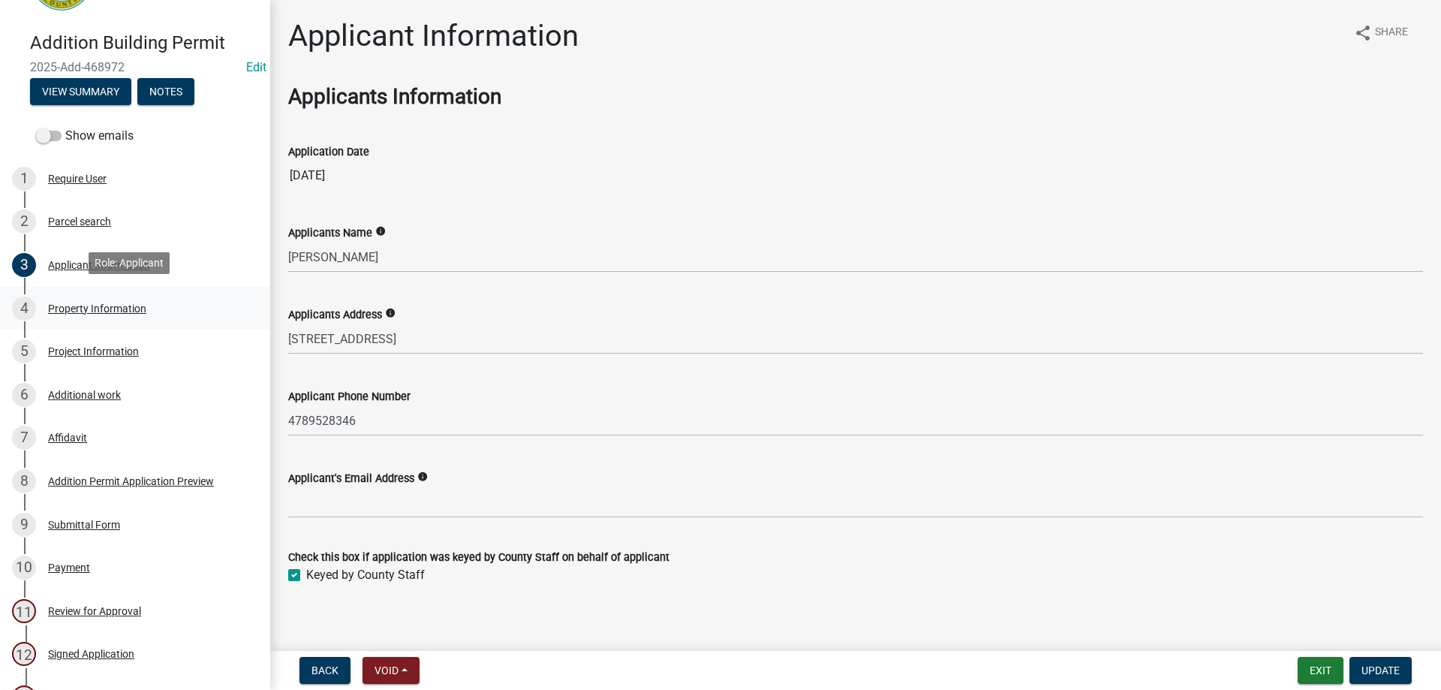
click at [116, 305] on div "Property Information" at bounding box center [97, 308] width 98 height 11
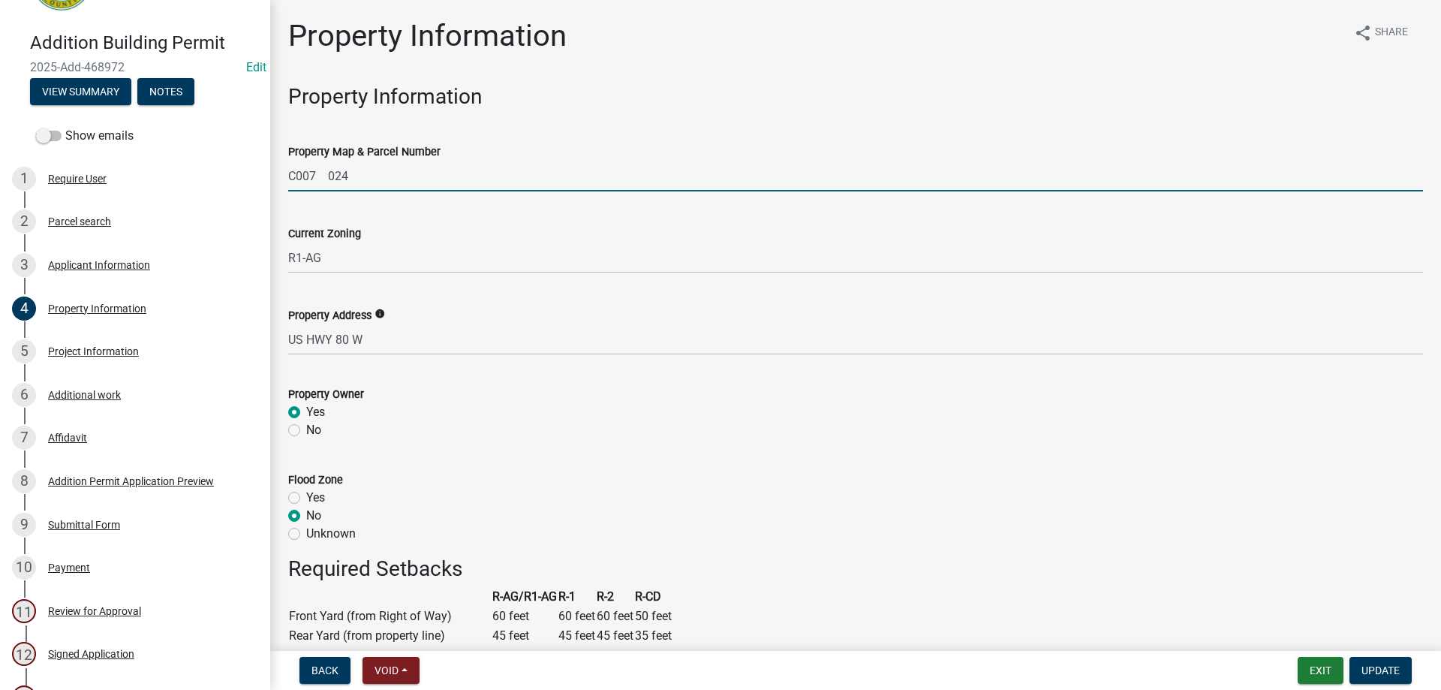
drag, startPoint x: 359, startPoint y: 182, endPoint x: 284, endPoint y: 173, distance: 75.6
click at [284, 173] on div "Property Map & Parcel Number C007 024" at bounding box center [855, 157] width 1157 height 70
click at [114, 346] on div "Project Information" at bounding box center [93, 351] width 91 height 11
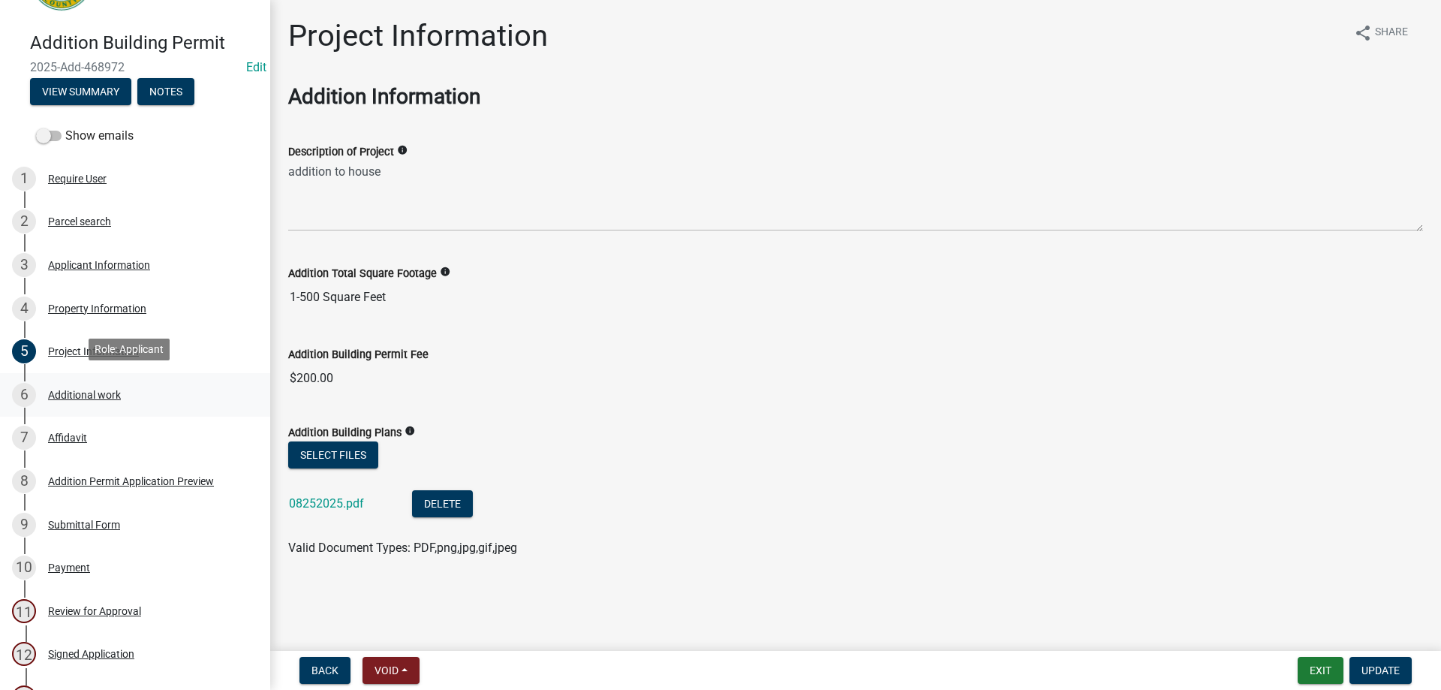
click at [102, 392] on div "Additional work" at bounding box center [84, 394] width 73 height 11
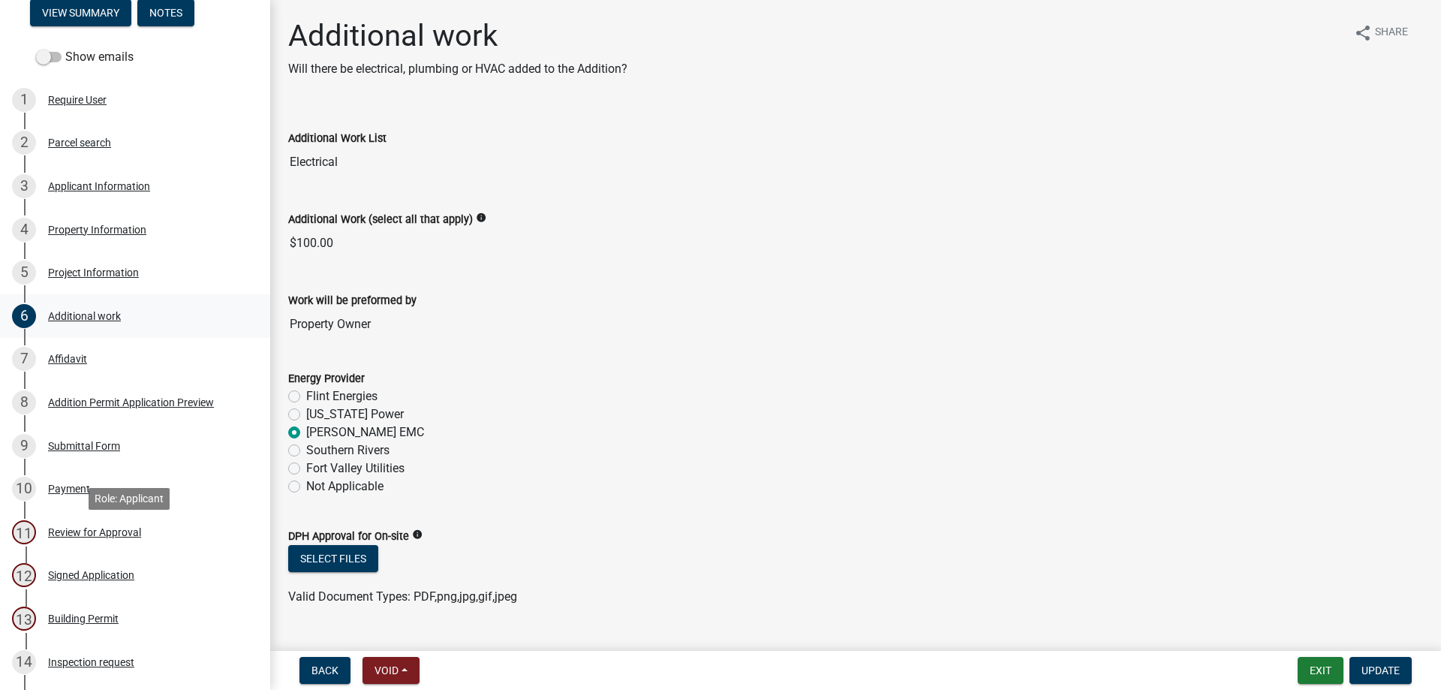
scroll to position [0, 0]
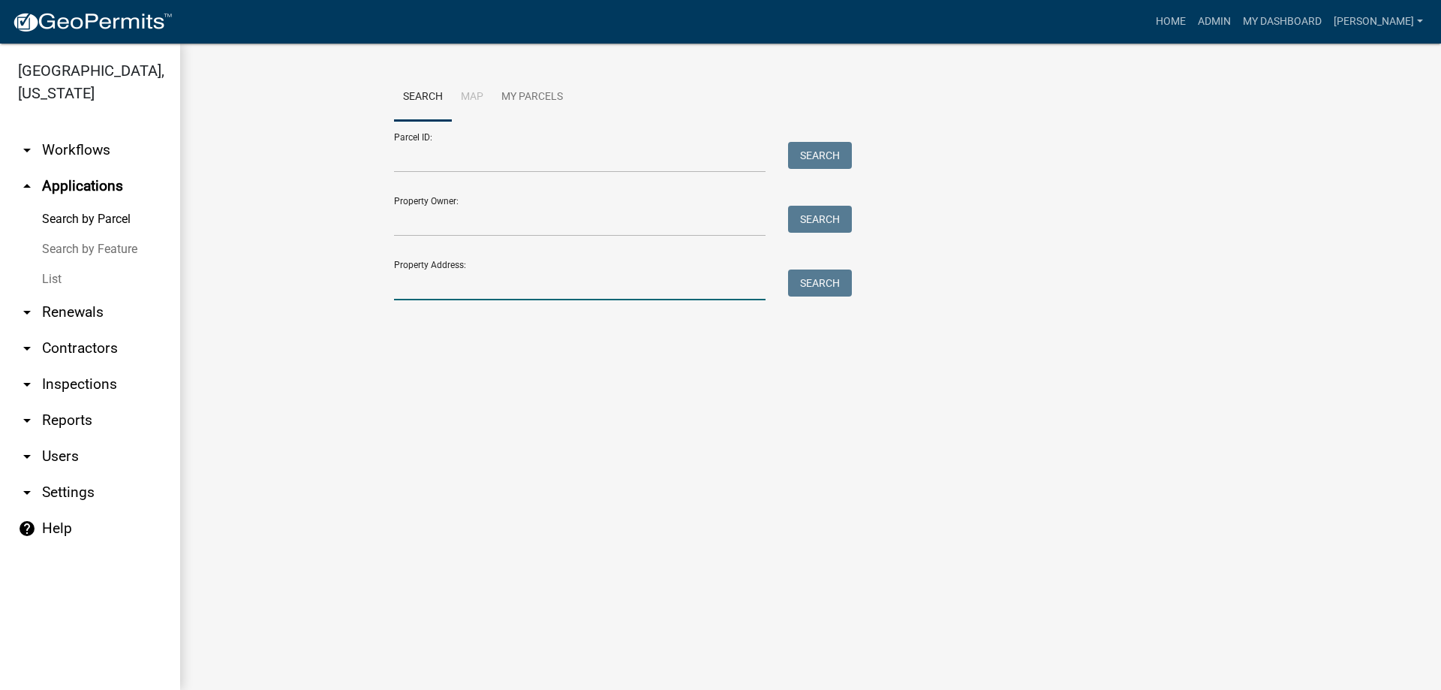
click at [416, 278] on input "Property Address:" at bounding box center [579, 284] width 371 height 31
type input "8524"
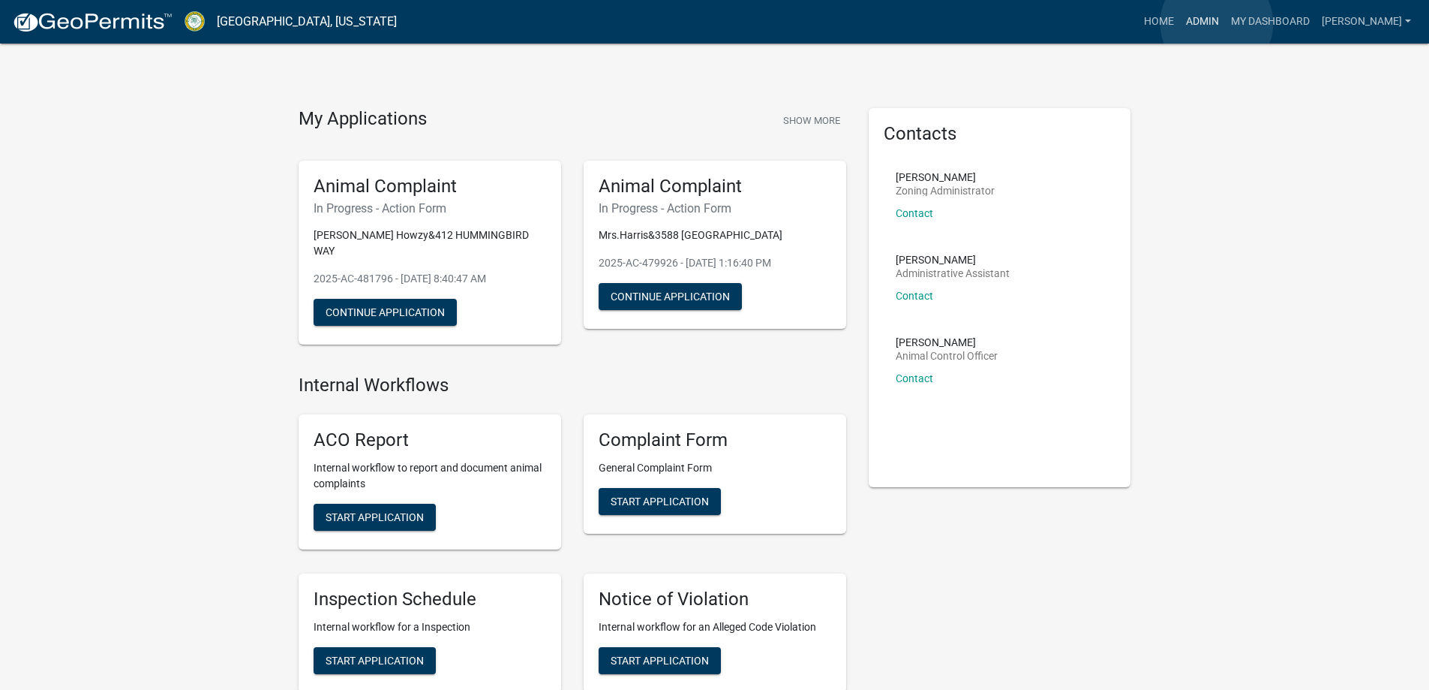
click at [1217, 23] on link "Admin" at bounding box center [1202, 22] width 45 height 29
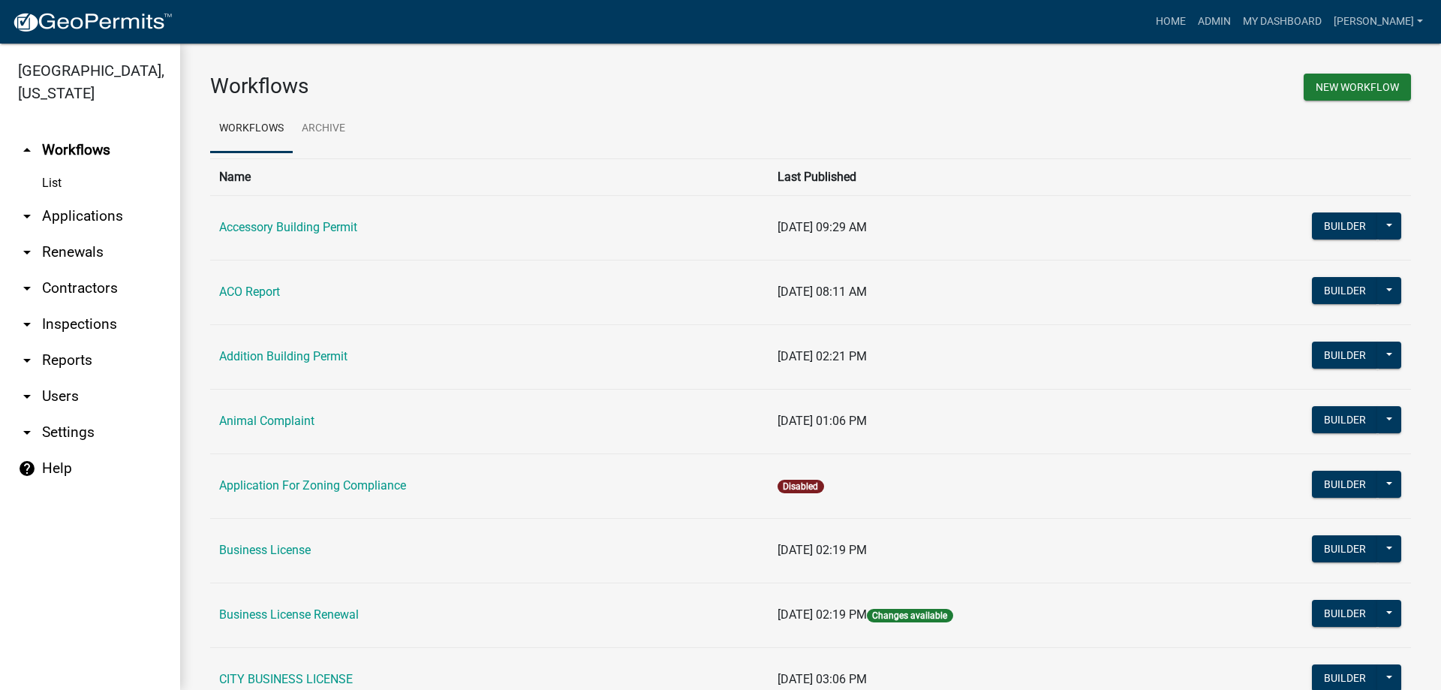
click at [95, 218] on link "arrow_drop_down Applications" at bounding box center [90, 216] width 180 height 36
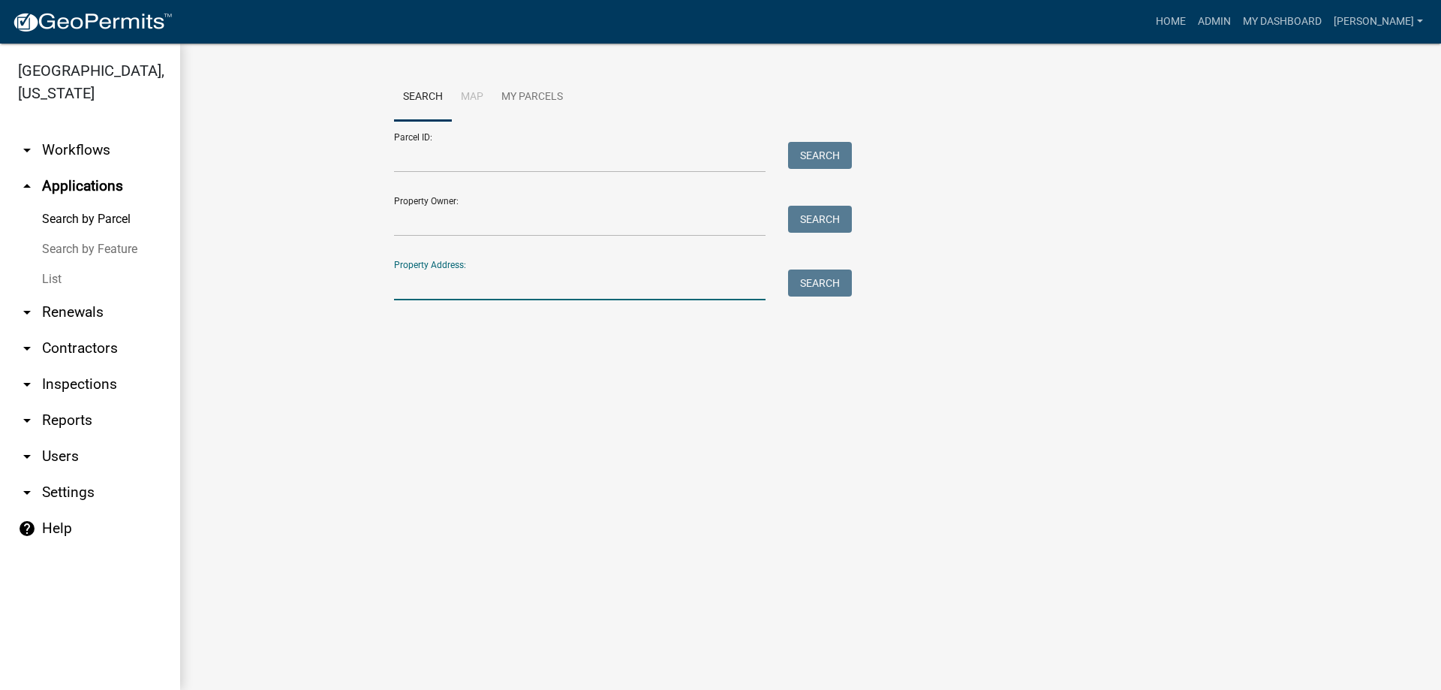
click at [424, 293] on input "Property Address:" at bounding box center [579, 284] width 371 height 31
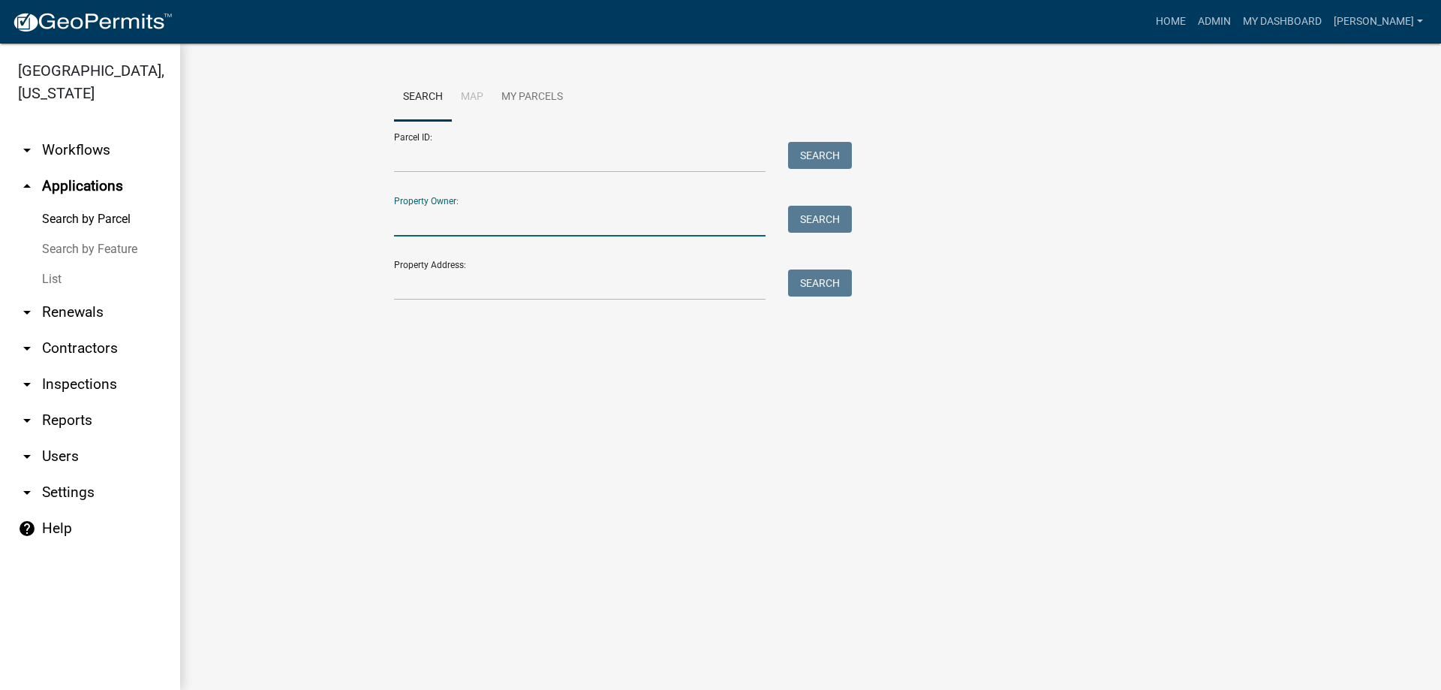
click at [484, 216] on input "Property Owner:" at bounding box center [579, 221] width 371 height 31
type input "[PERSON_NAME]"
click at [815, 221] on button "Search" at bounding box center [820, 219] width 64 height 27
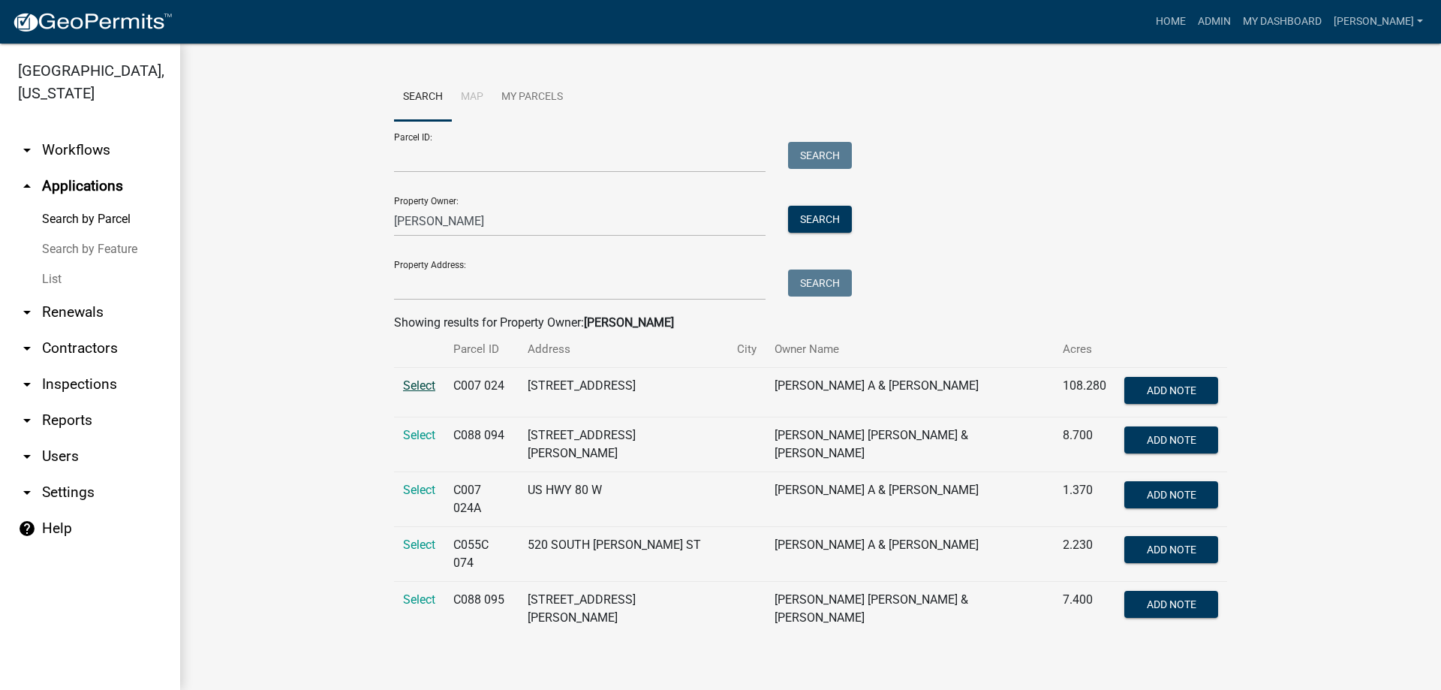
click at [420, 387] on span "Select" at bounding box center [419, 385] width 32 height 14
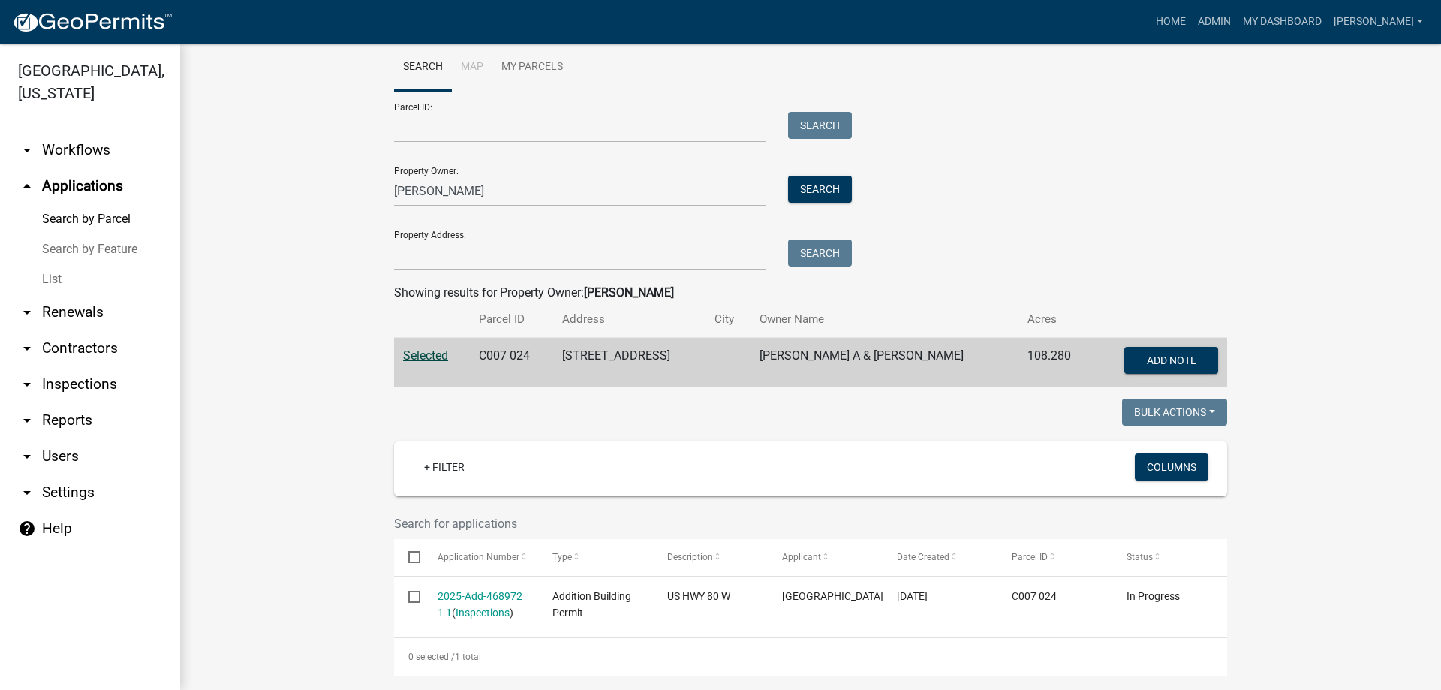
scroll to position [46, 0]
